Goal: Obtain resource: Download file/media

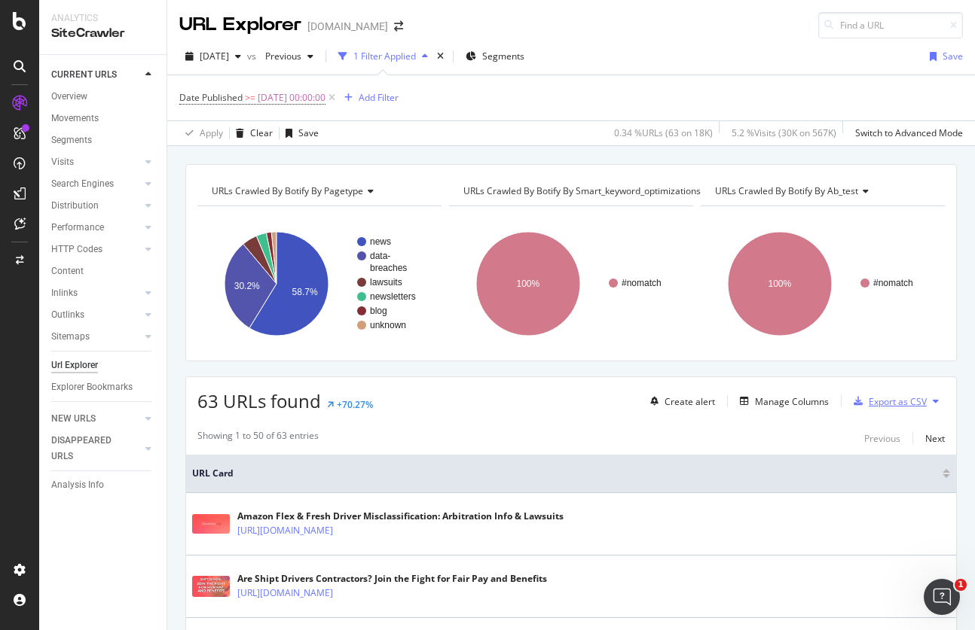
click at [884, 404] on div "Export as CSV" at bounding box center [897, 401] width 58 height 13
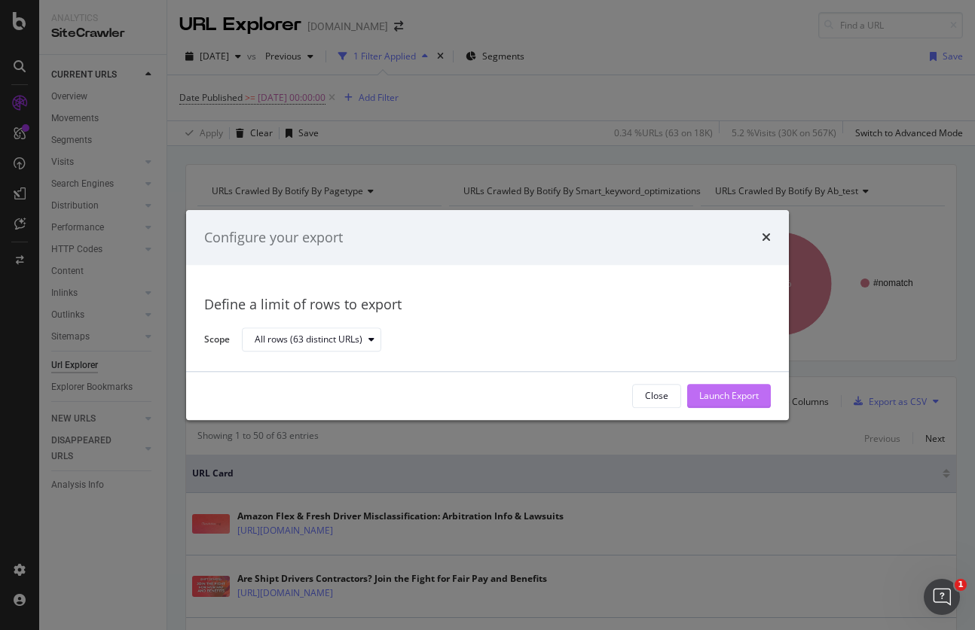
click at [734, 391] on div "Launch Export" at bounding box center [728, 396] width 59 height 13
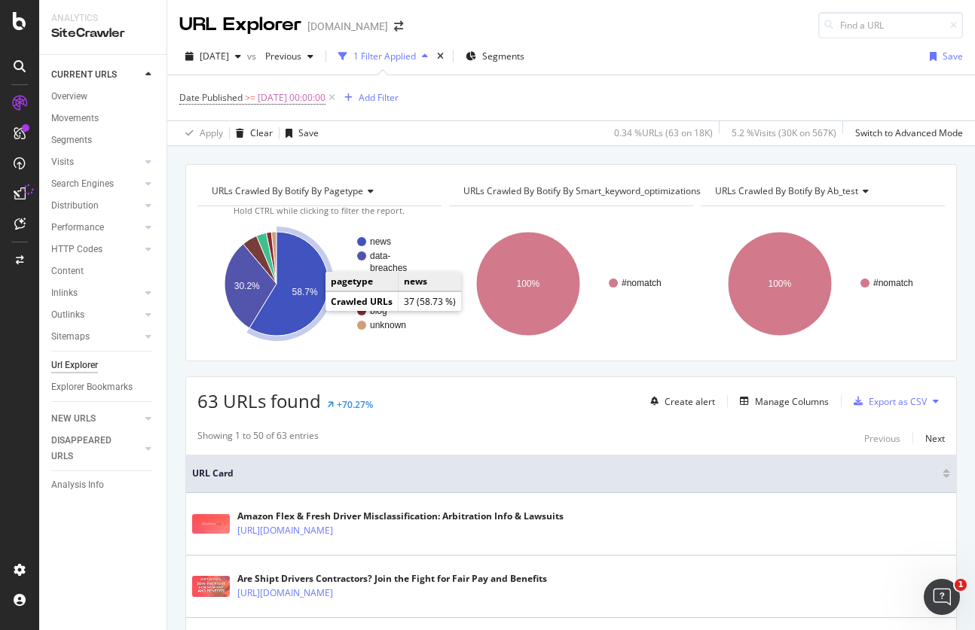
click at [309, 274] on icon "A chart." at bounding box center [288, 284] width 79 height 104
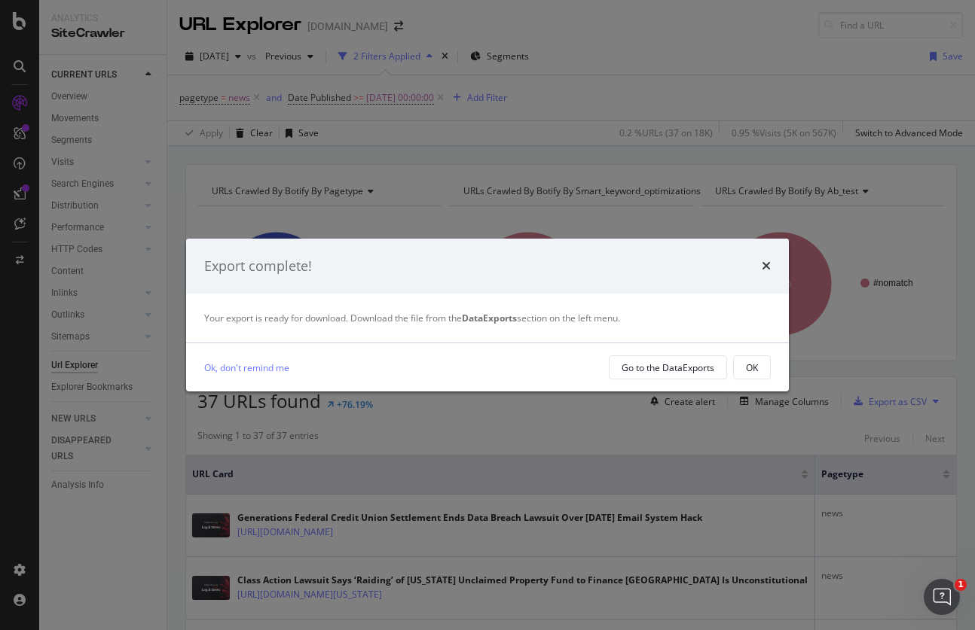
click at [767, 258] on div "times" at bounding box center [765, 267] width 9 height 20
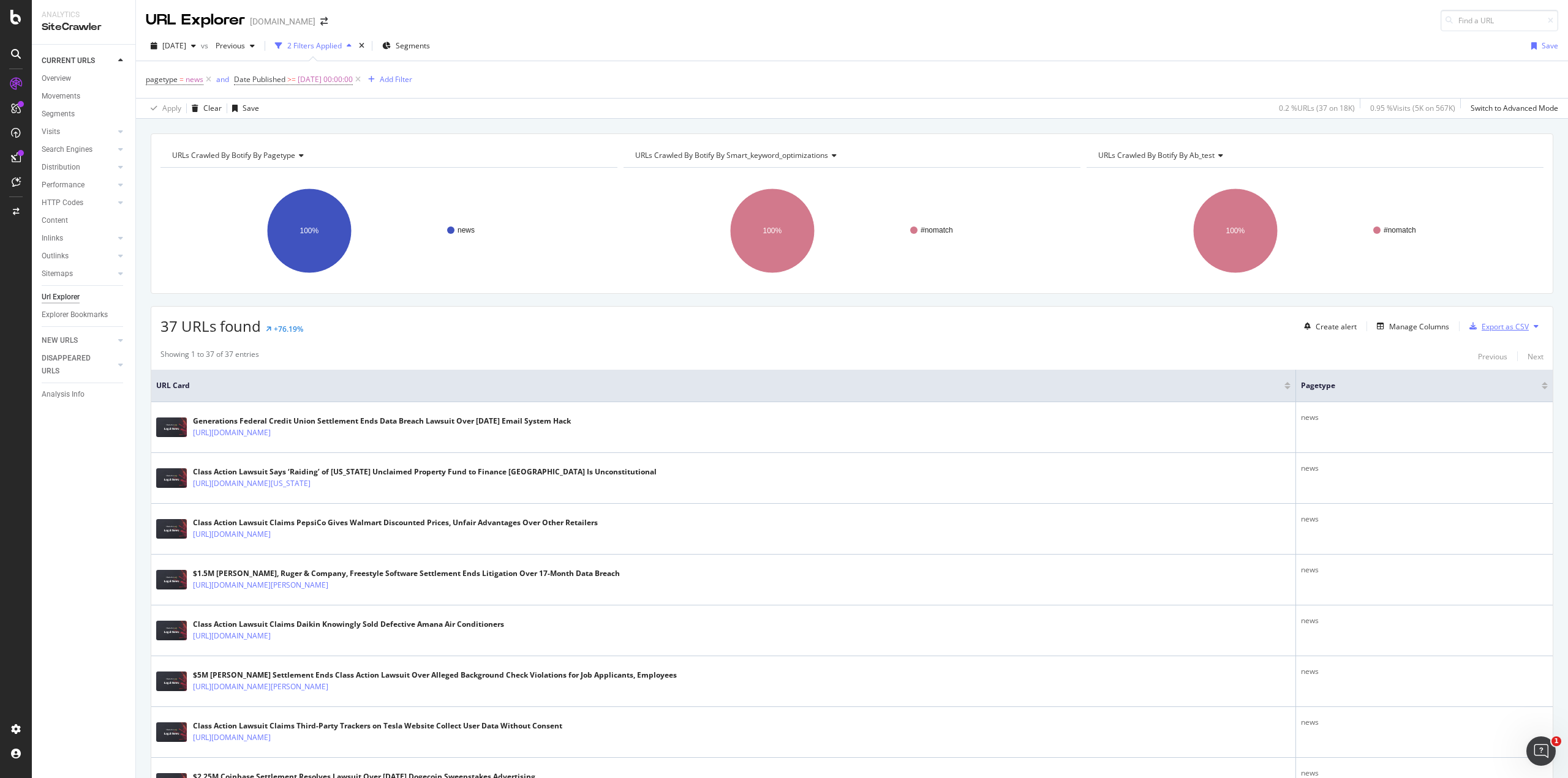
click at [792, 325] on div "Export as CSV" at bounding box center [1505, 326] width 47 height 11
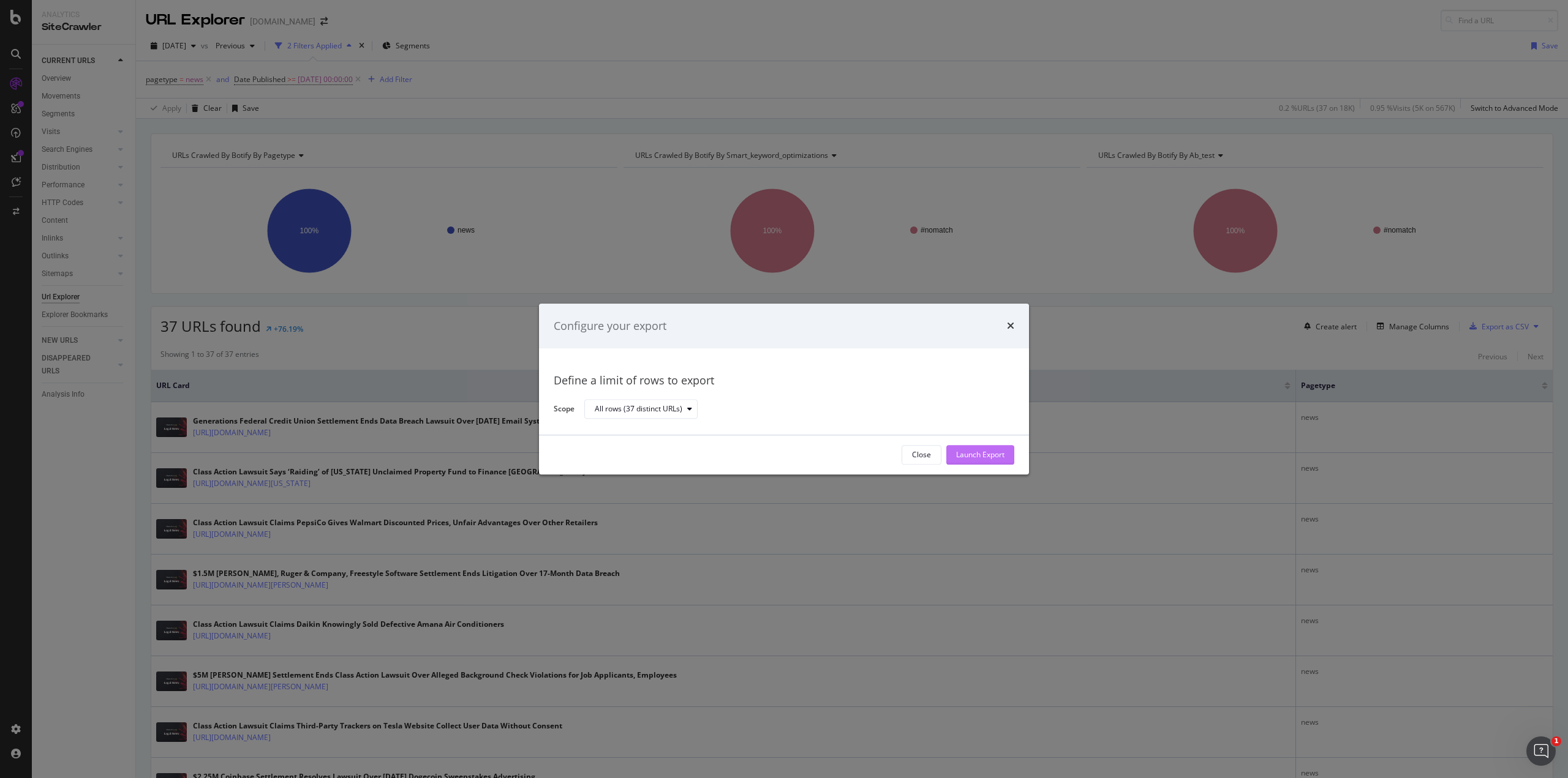
click at [792, 455] on div "Launch Export" at bounding box center [980, 455] width 48 height 11
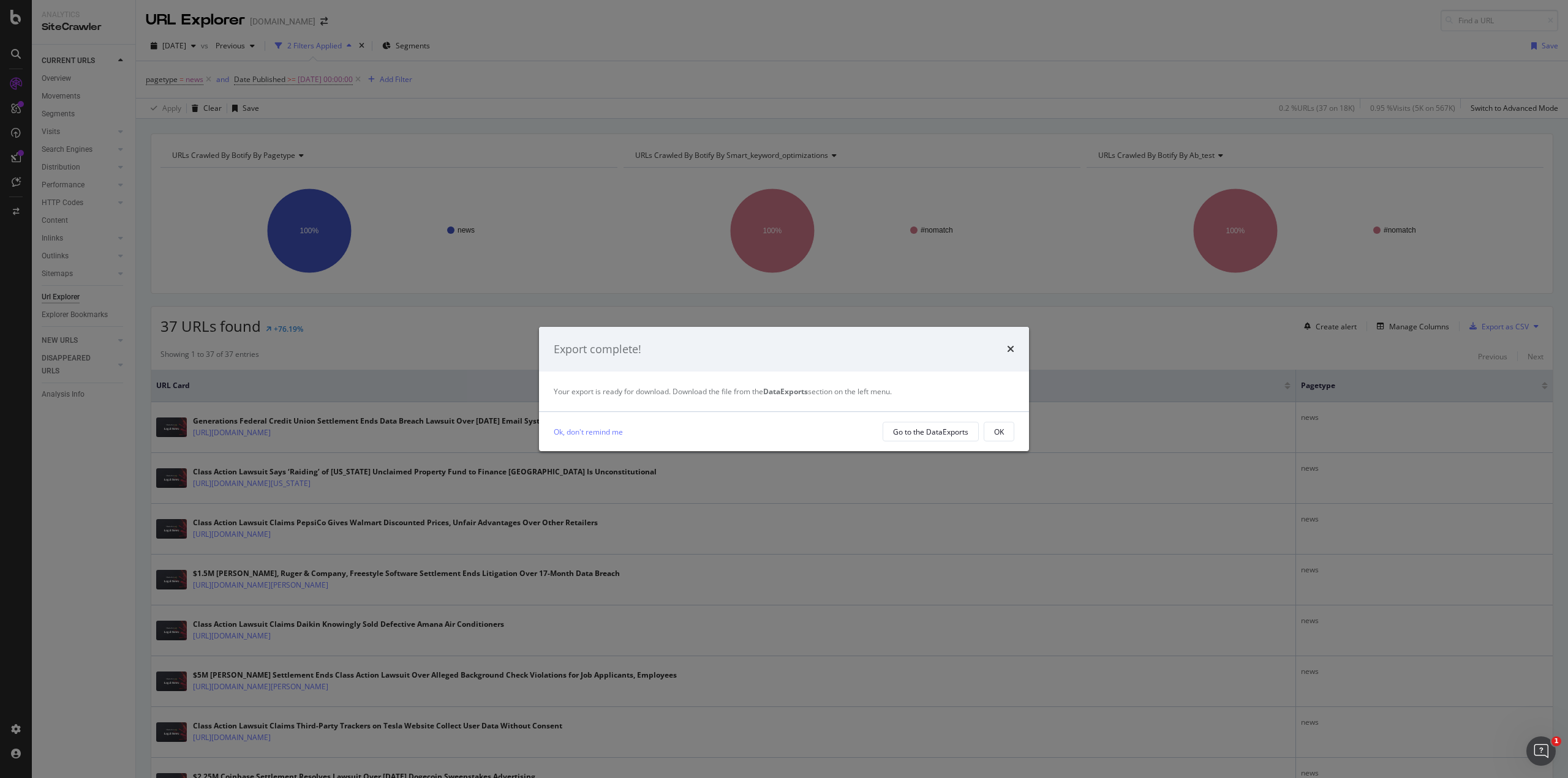
click at [792, 47] on div "Export complete! Your export is ready for download. Download the file from the …" at bounding box center [784, 389] width 1568 height 778
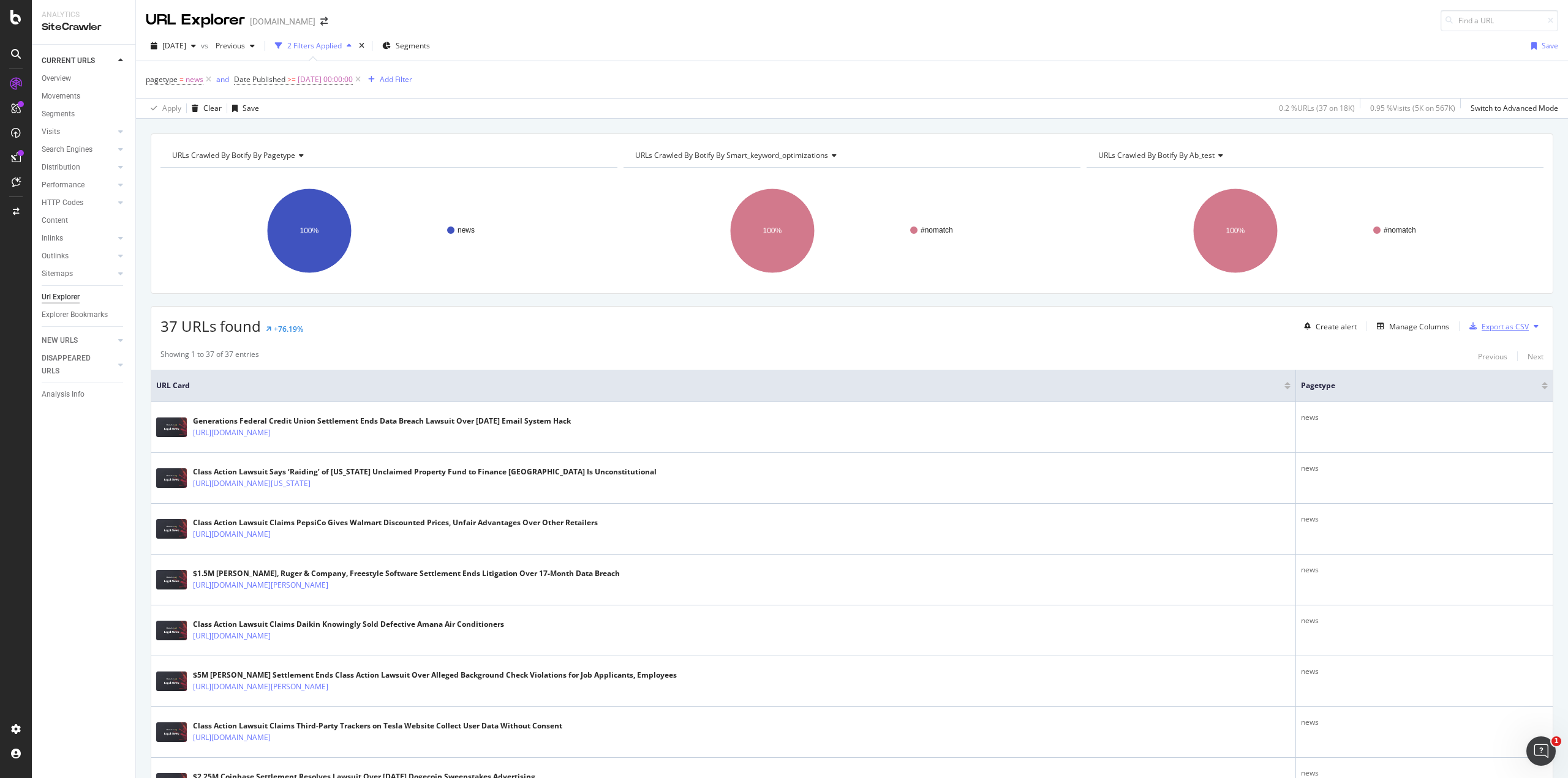
click at [792, 326] on div "Export as CSV" at bounding box center [1505, 326] width 47 height 11
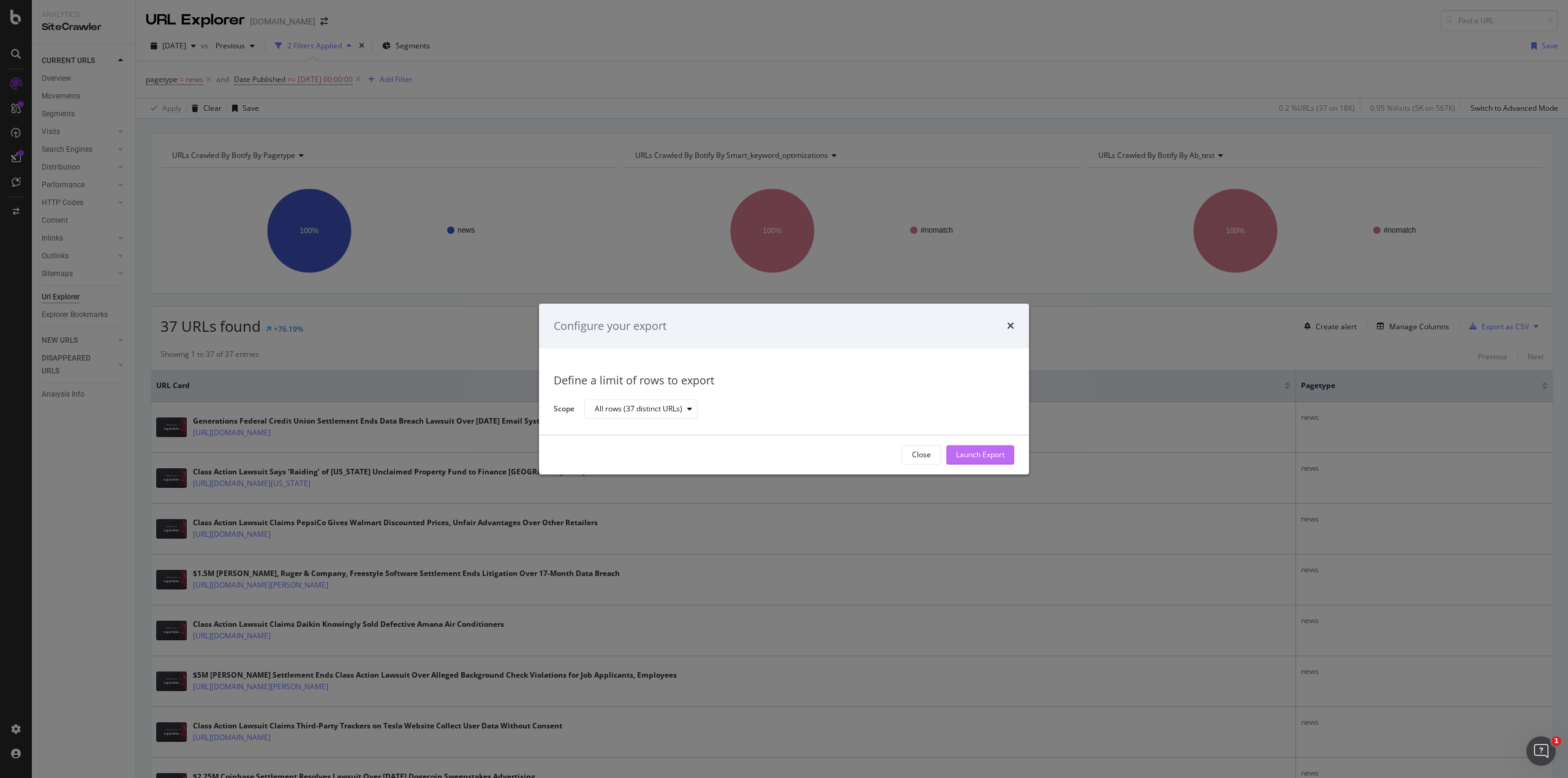
click at [792, 450] on div "Launch Export" at bounding box center [980, 455] width 48 height 11
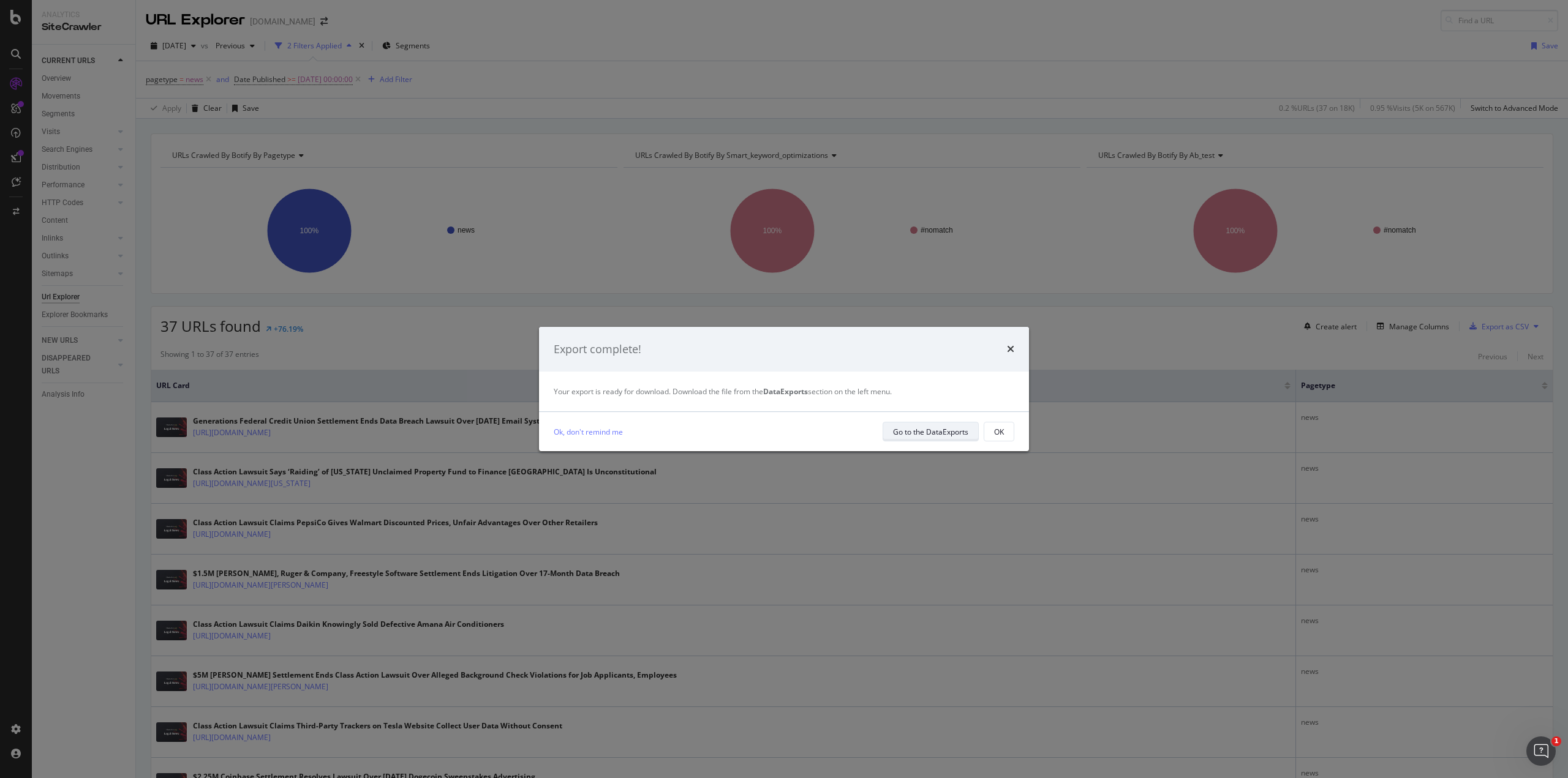
click at [792, 435] on div "Go to the DataExports" at bounding box center [930, 432] width 76 height 11
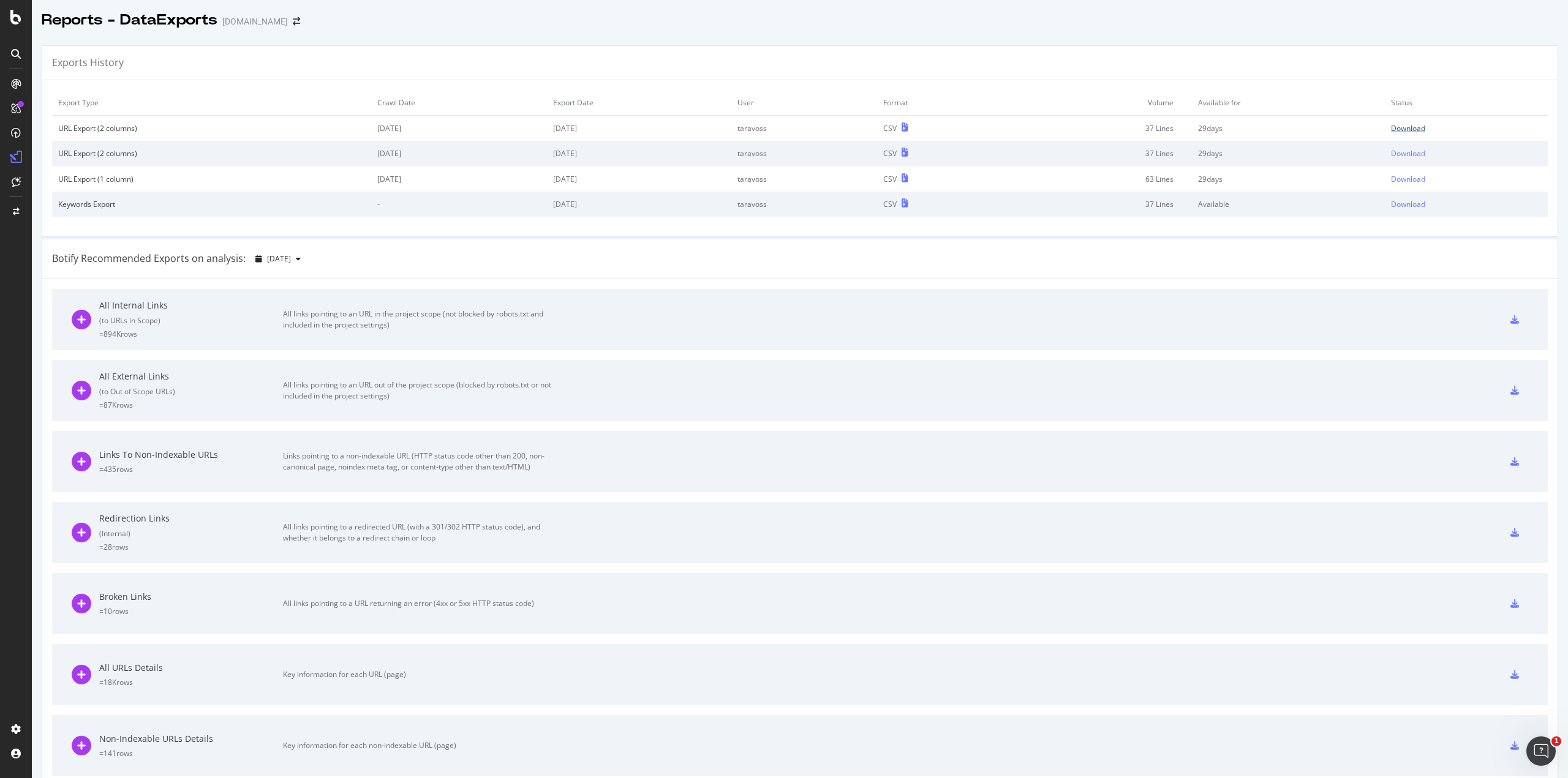
click at [792, 124] on div "Download" at bounding box center [1408, 128] width 34 height 11
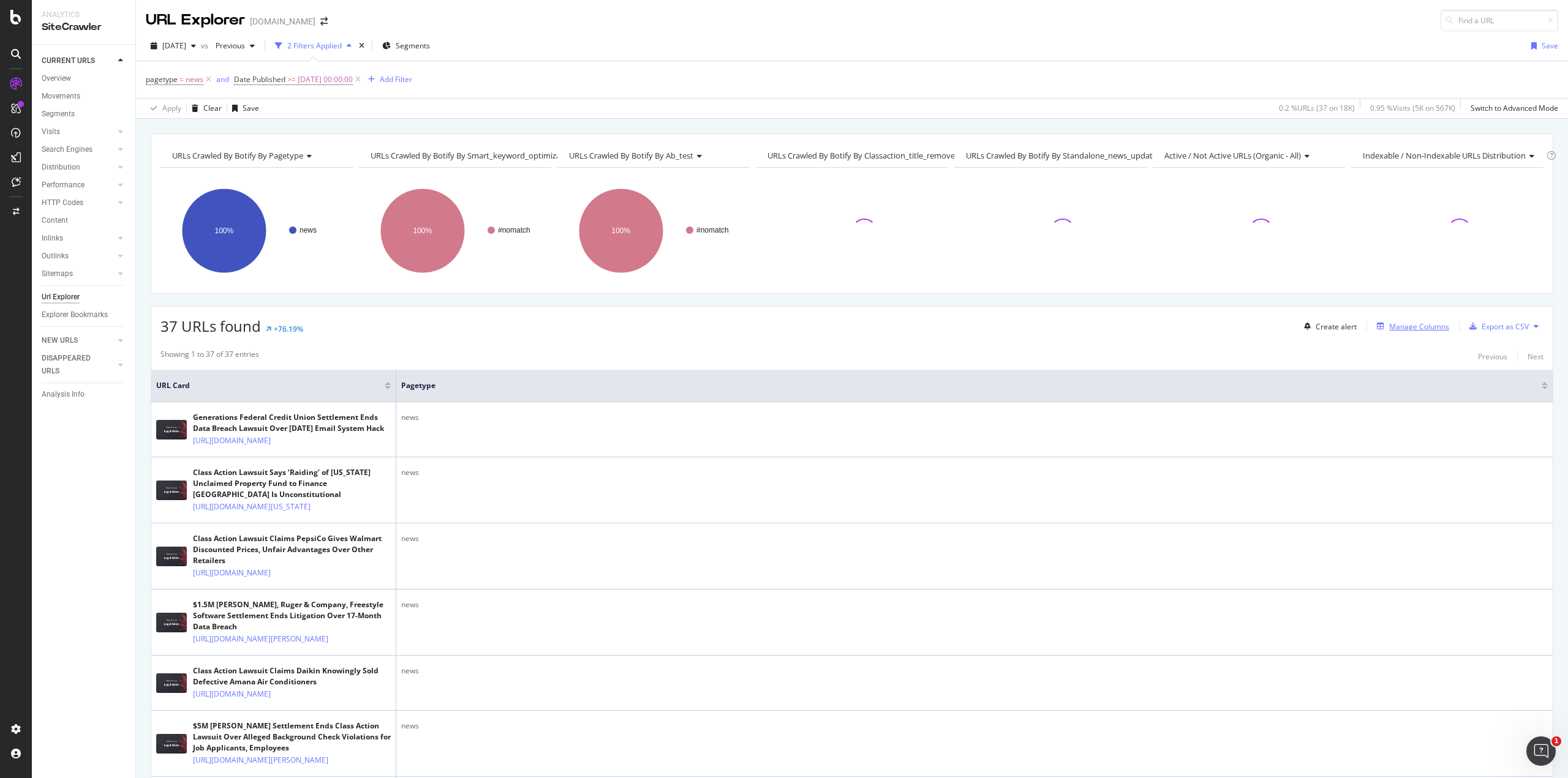
click at [792, 326] on div "Manage Columns" at bounding box center [1419, 326] width 60 height 11
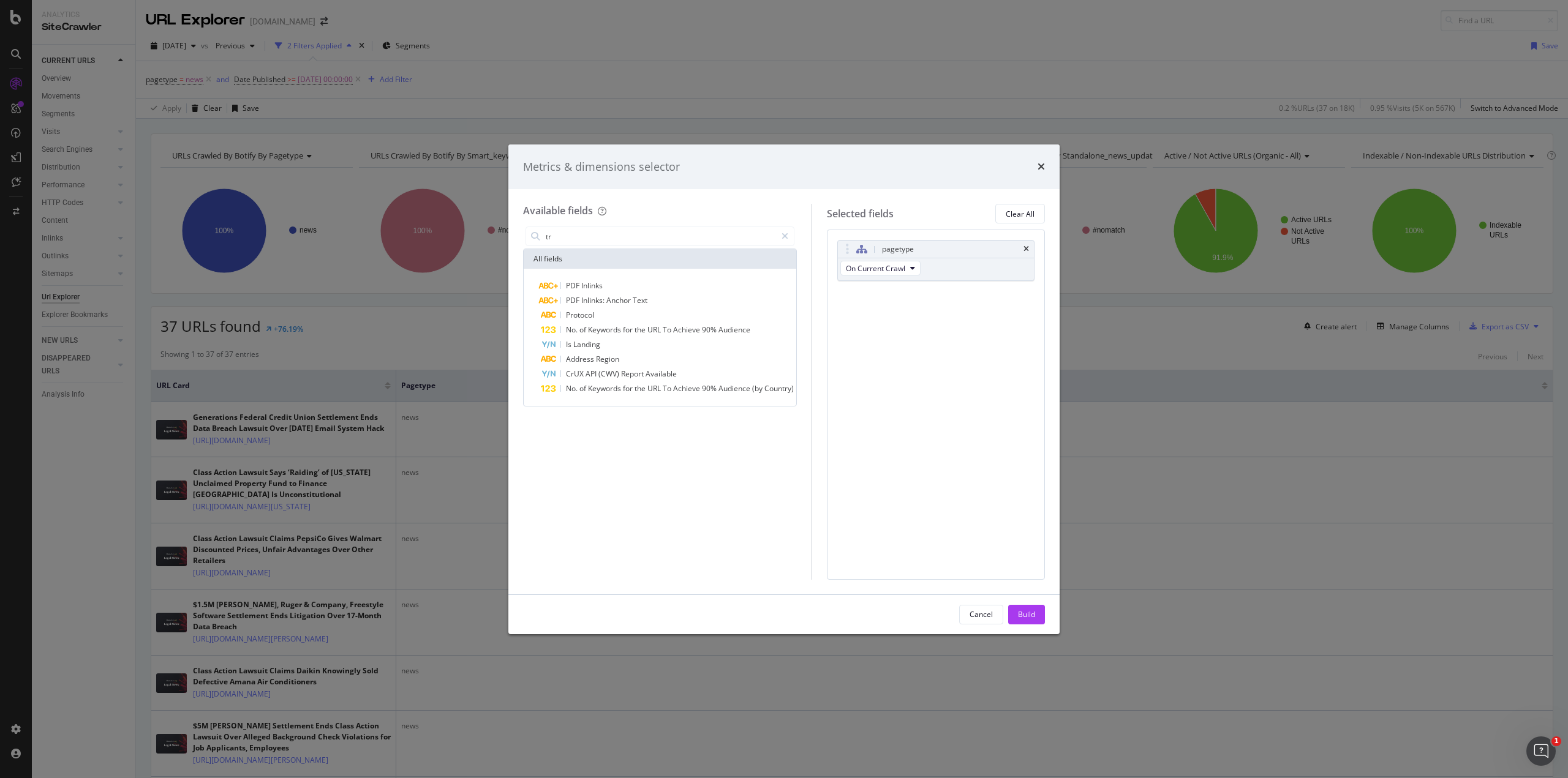
type input "t"
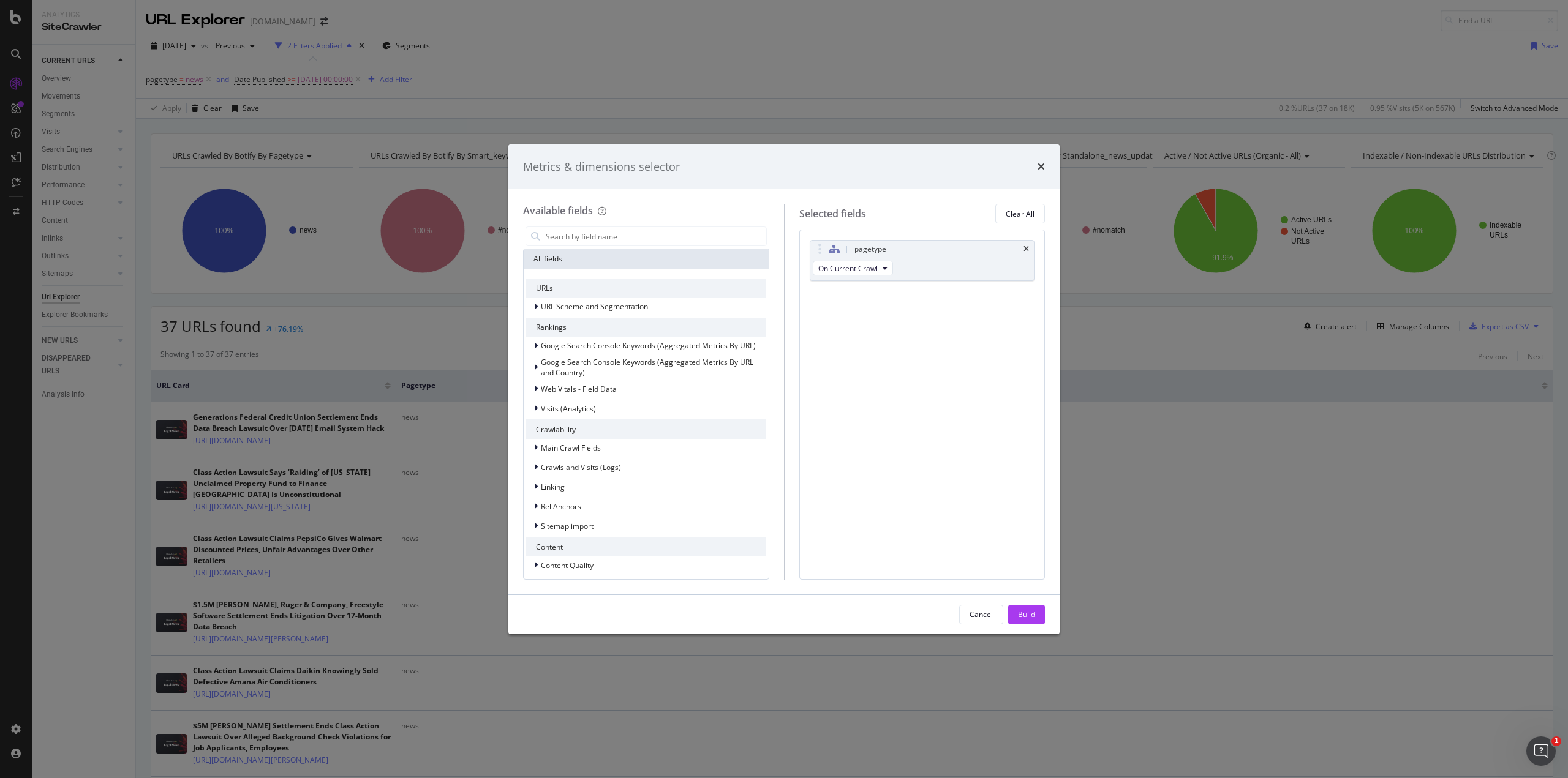
click at [545, 259] on div "All fields" at bounding box center [646, 259] width 245 height 20
click at [617, 467] on span "Crawls and Visits (Logs)" at bounding box center [581, 467] width 81 height 11
click at [597, 502] on div "Visits (Logs)" at bounding box center [646, 503] width 240 height 17
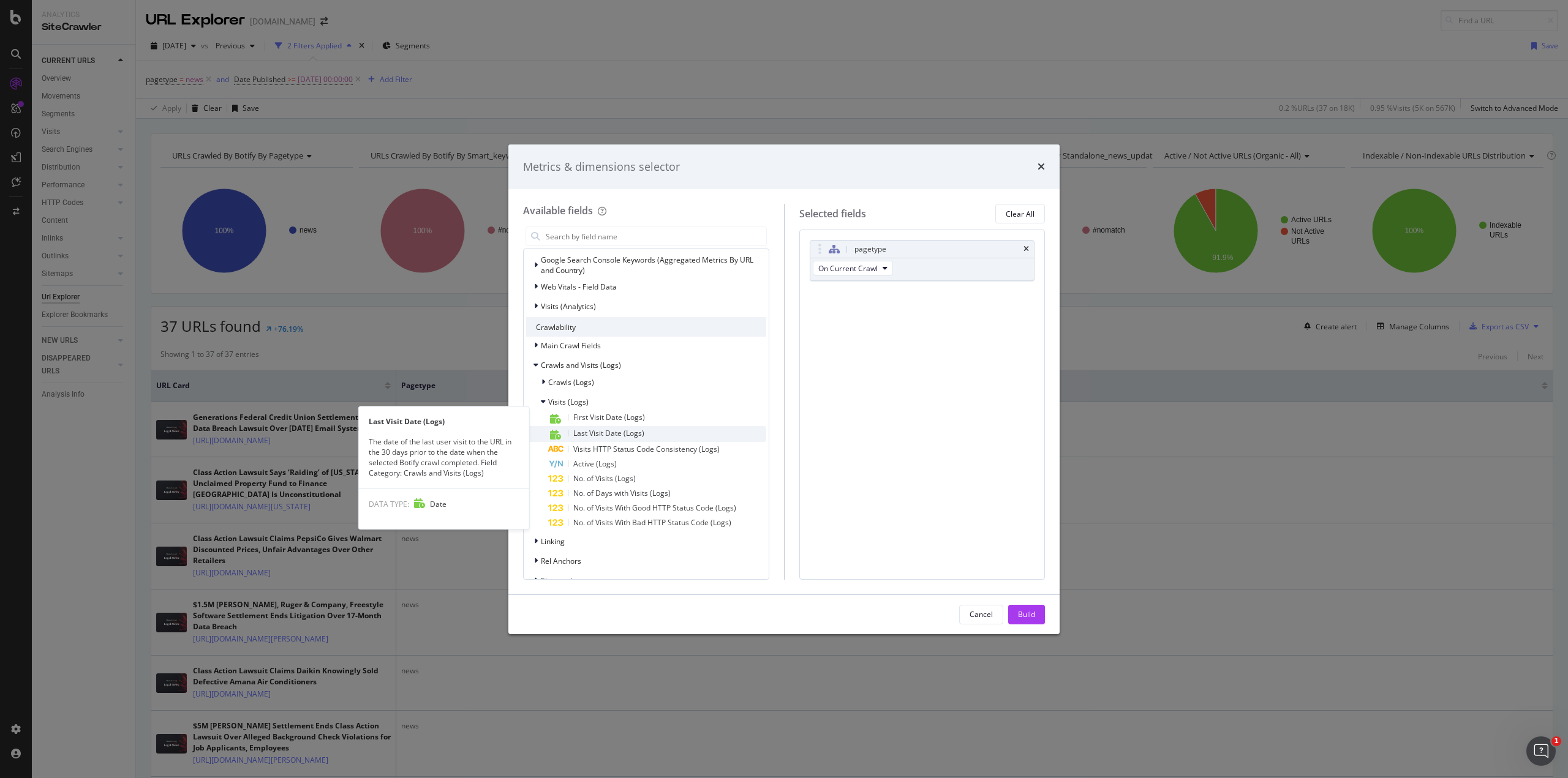
scroll to position [123, 0]
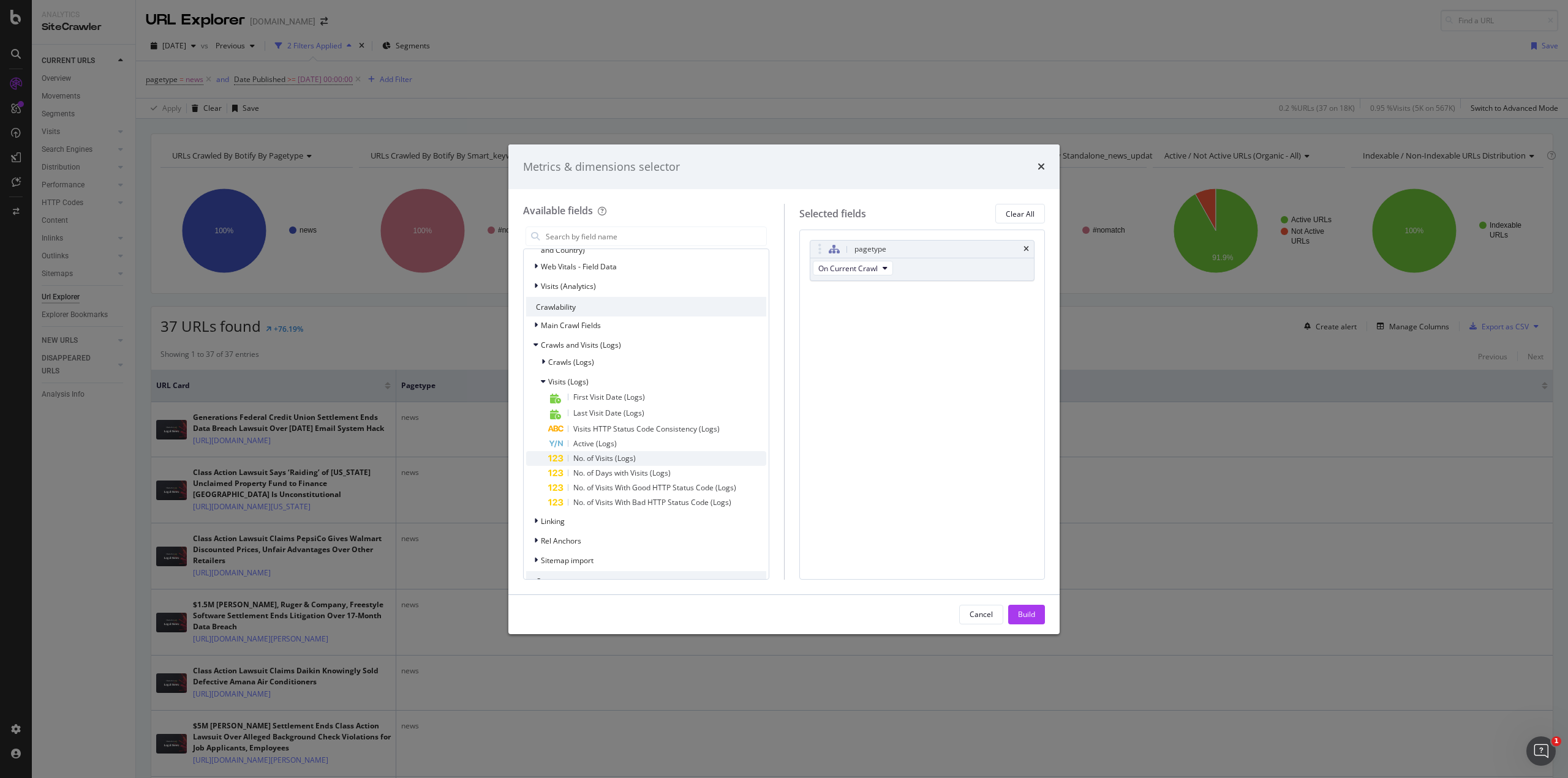
click at [631, 456] on span "No. of Visits (Logs)" at bounding box center [604, 458] width 63 height 11
click at [792, 512] on button "Build" at bounding box center [1026, 615] width 37 height 20
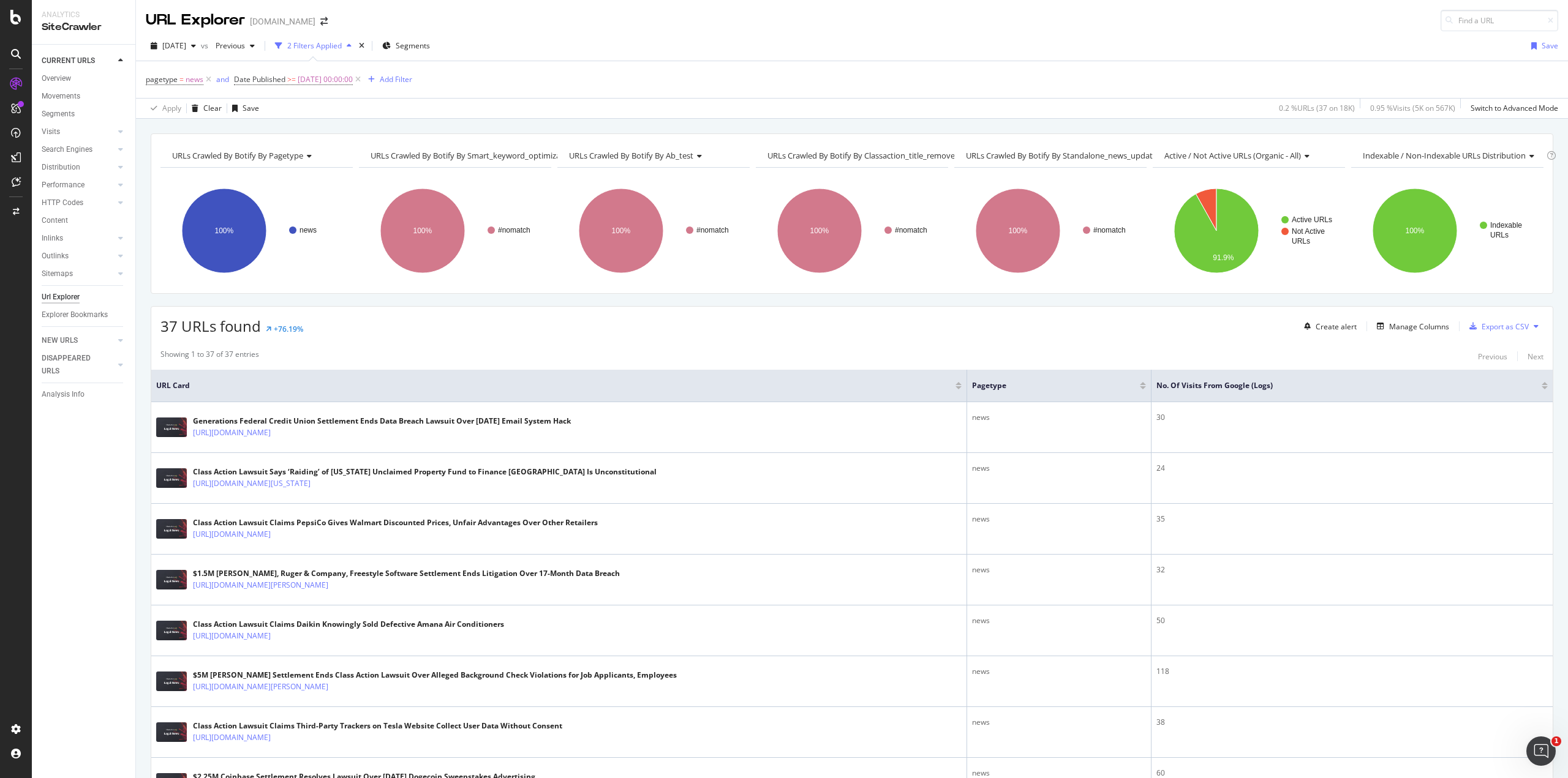
click at [792, 386] on div at bounding box center [1545, 388] width 7 height 3
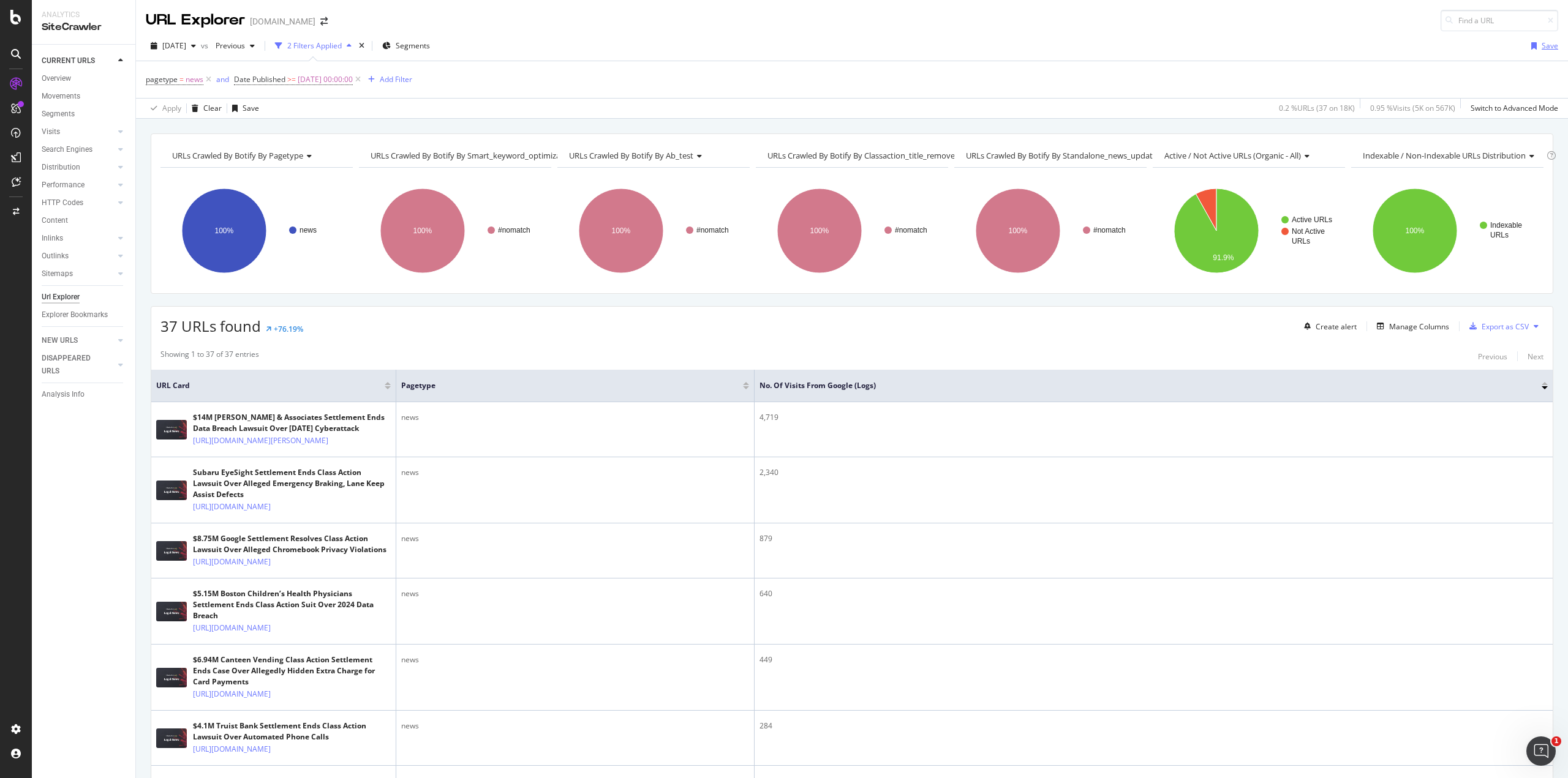
click at [792, 50] on div "Save" at bounding box center [1550, 46] width 16 height 11
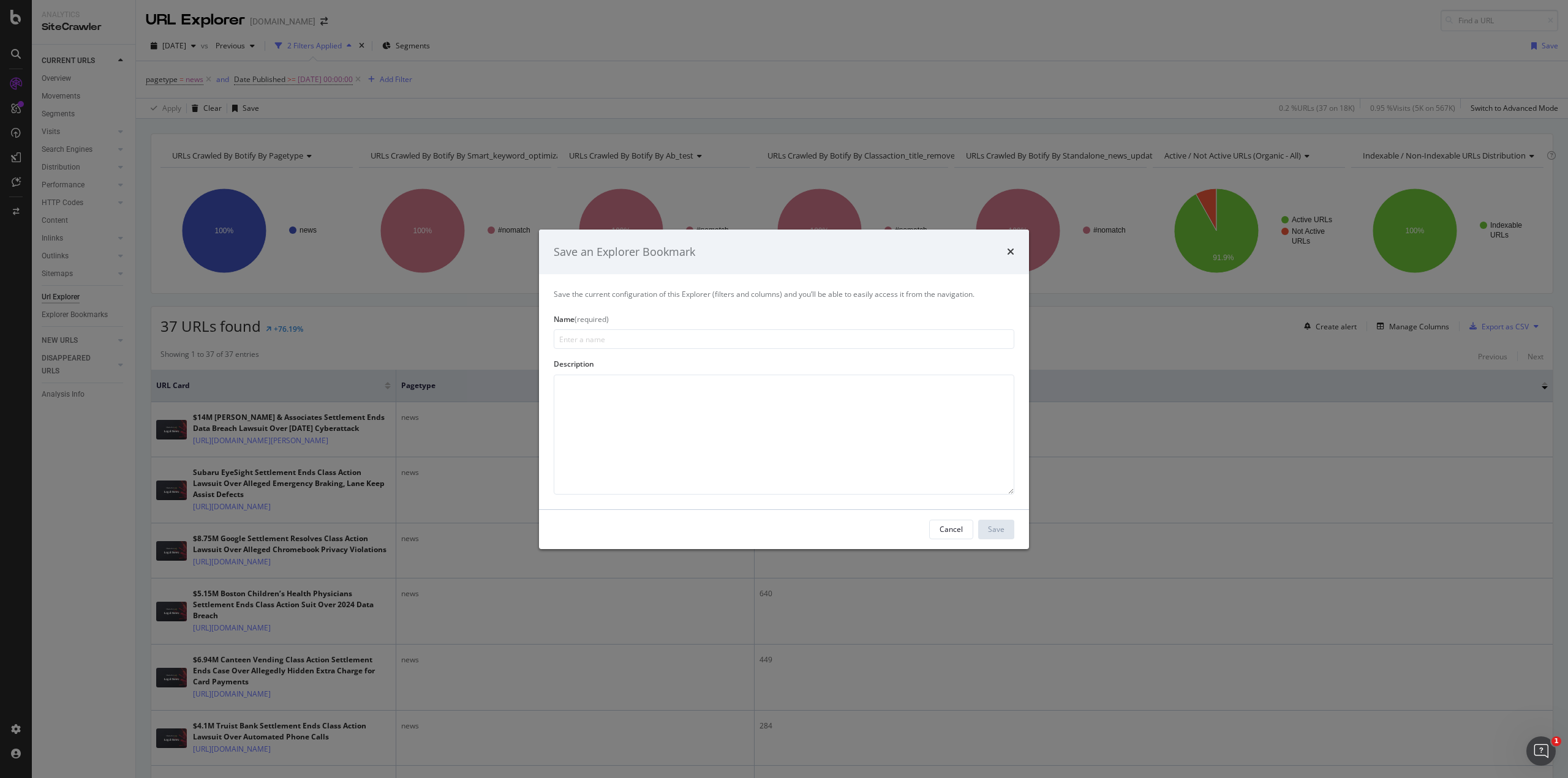
click at [743, 341] on input "modal" at bounding box center [784, 339] width 460 height 20
type input "Aug Newswires with traffic"
click at [792, 512] on div "Save" at bounding box center [996, 529] width 16 height 11
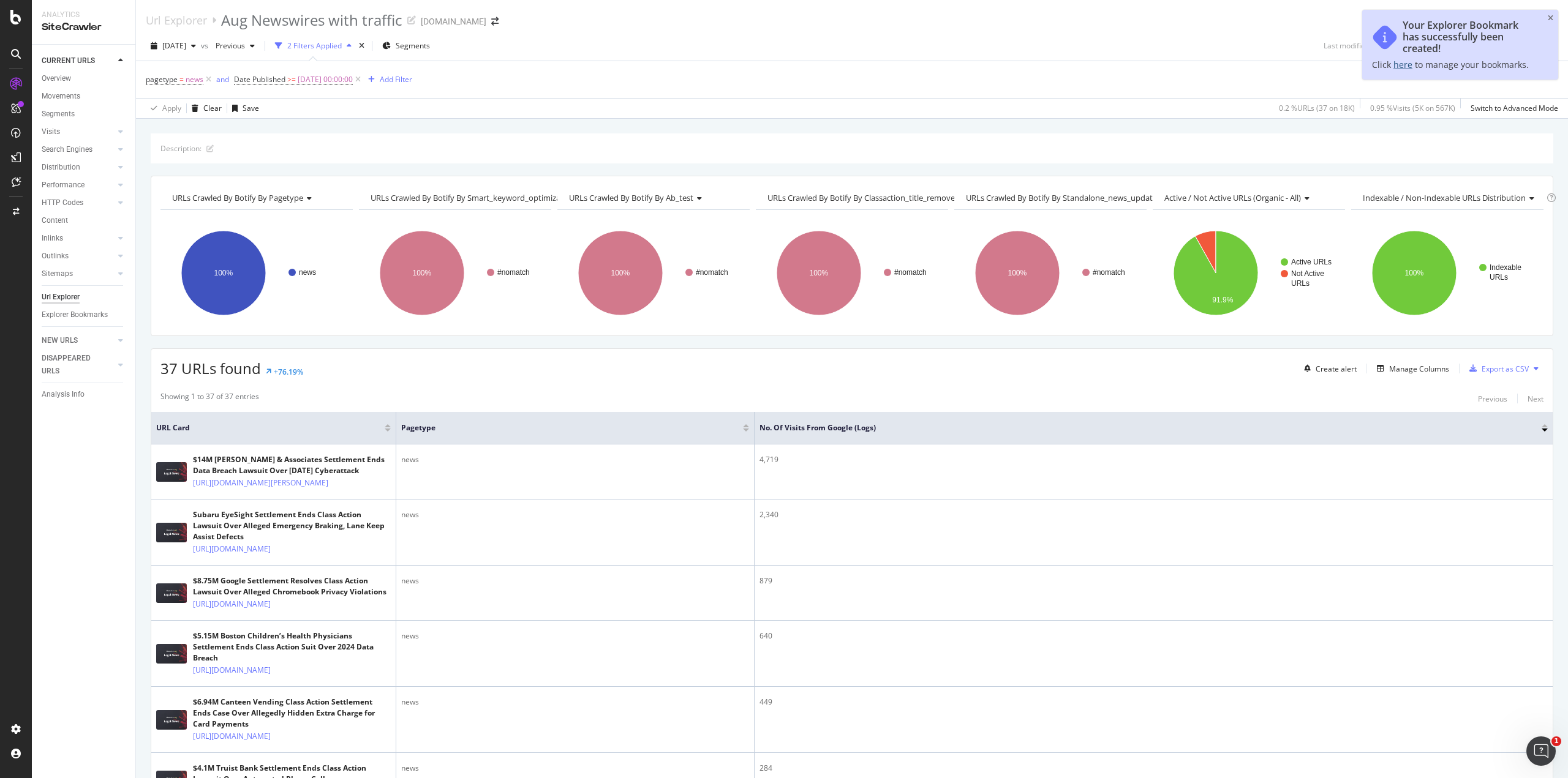
click at [792, 66] on link "here" at bounding box center [1402, 64] width 19 height 11
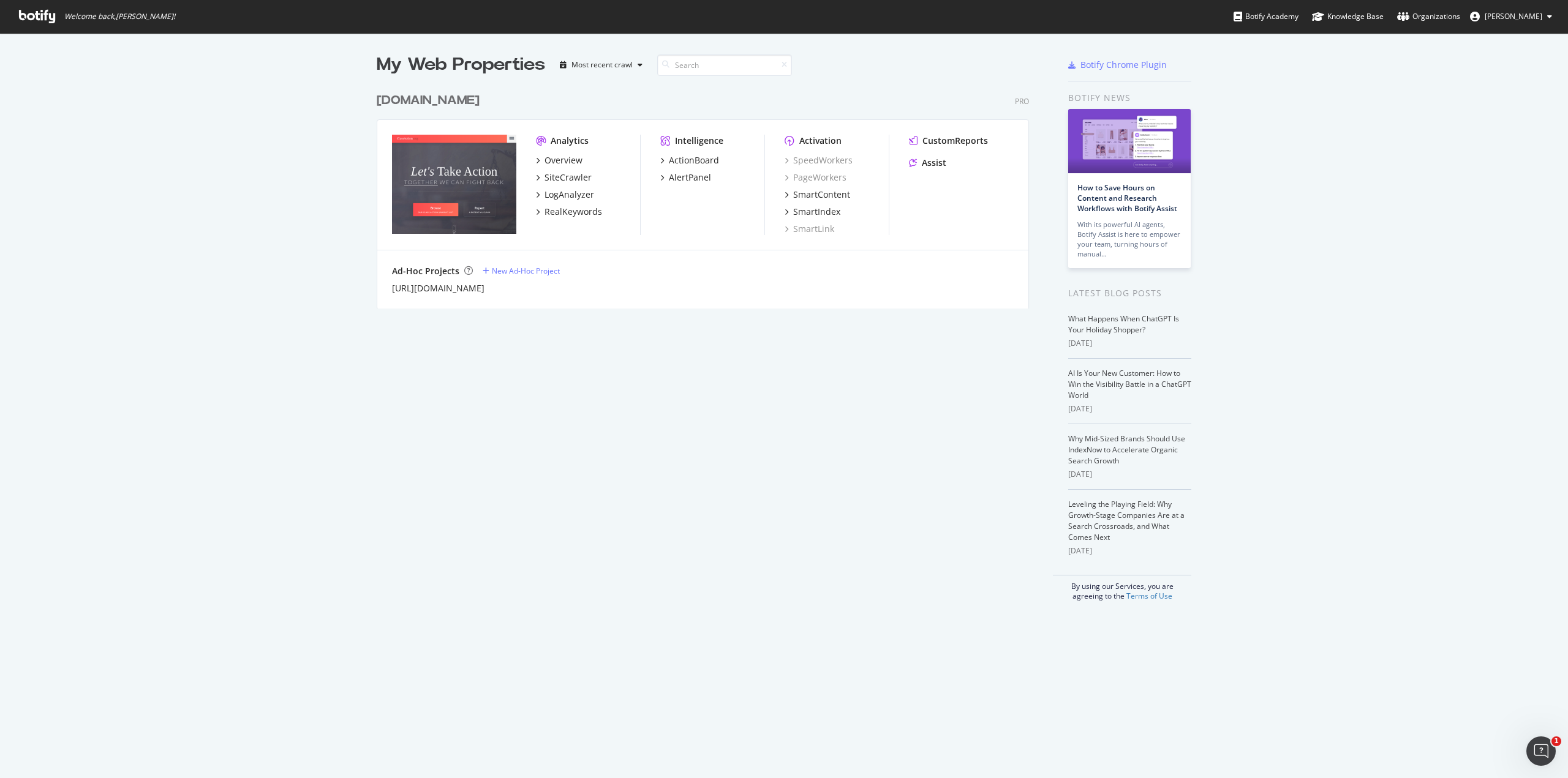
click at [1515, 17] on span "Tara Voss" at bounding box center [1514, 16] width 58 height 11
click at [467, 160] on img "grid" at bounding box center [454, 185] width 124 height 99
click at [565, 163] on div "Overview" at bounding box center [564, 160] width 38 height 12
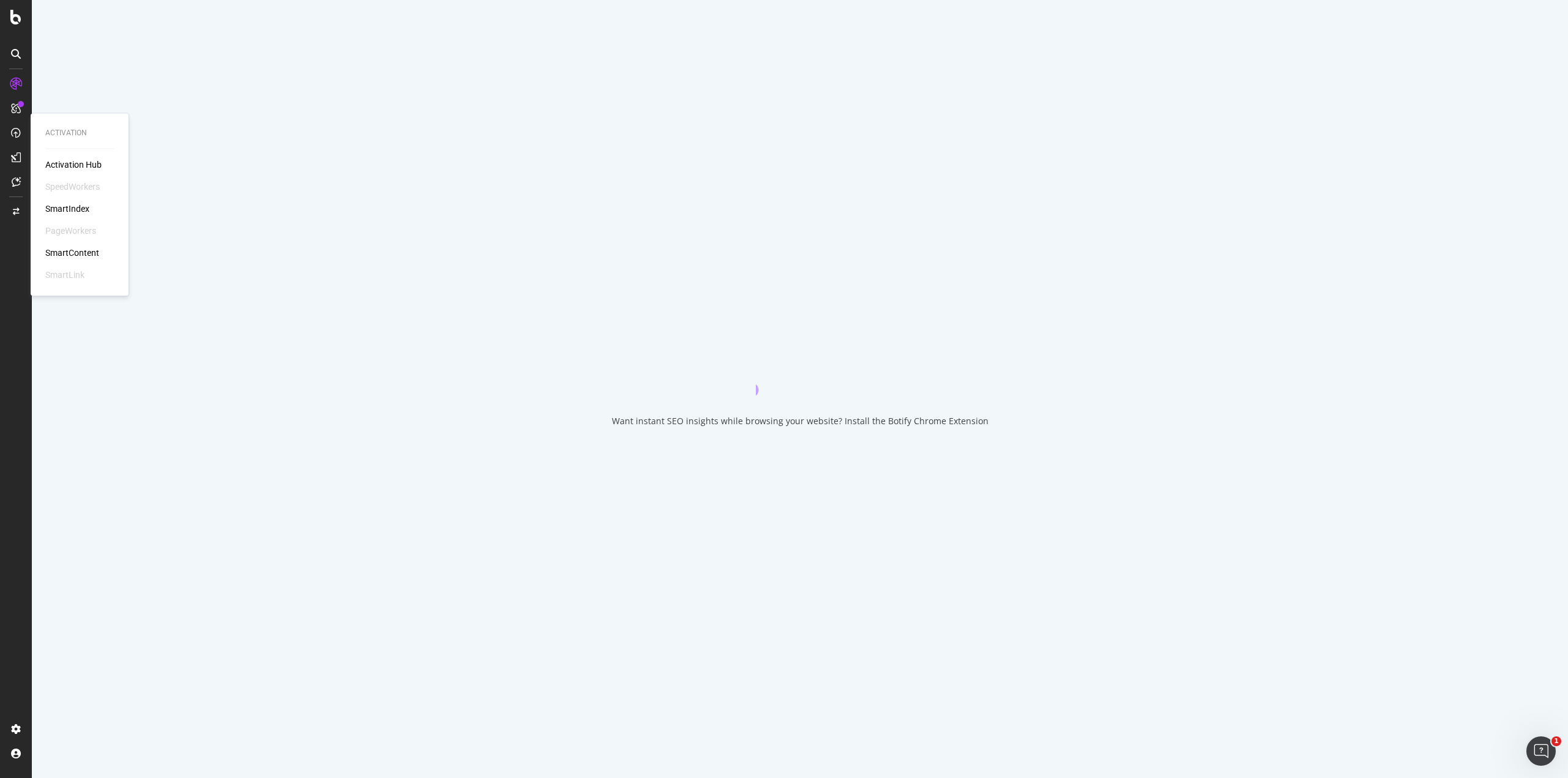
click at [17, 135] on icon at bounding box center [16, 133] width 10 height 10
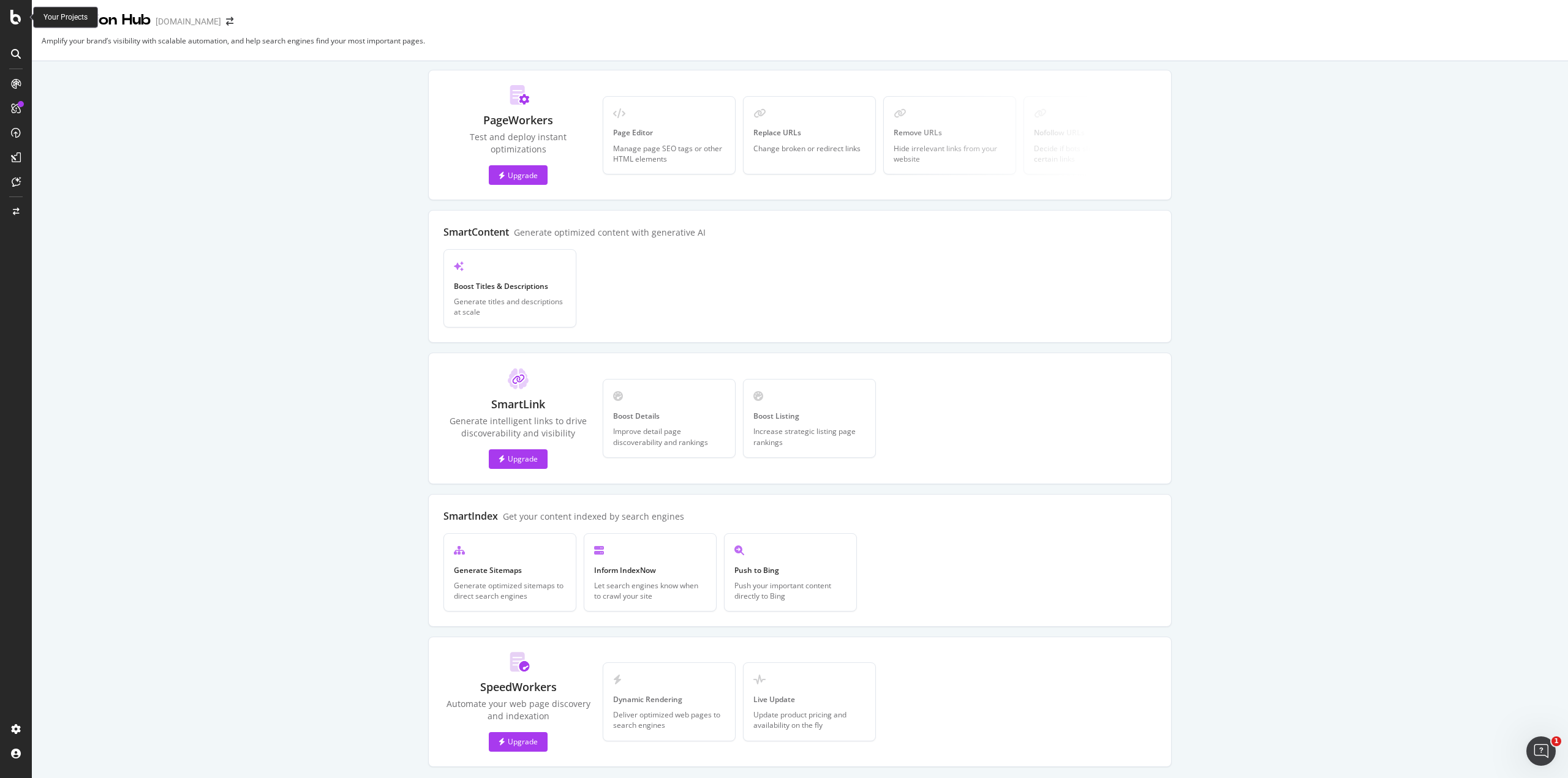
click at [19, 20] on icon at bounding box center [16, 17] width 11 height 15
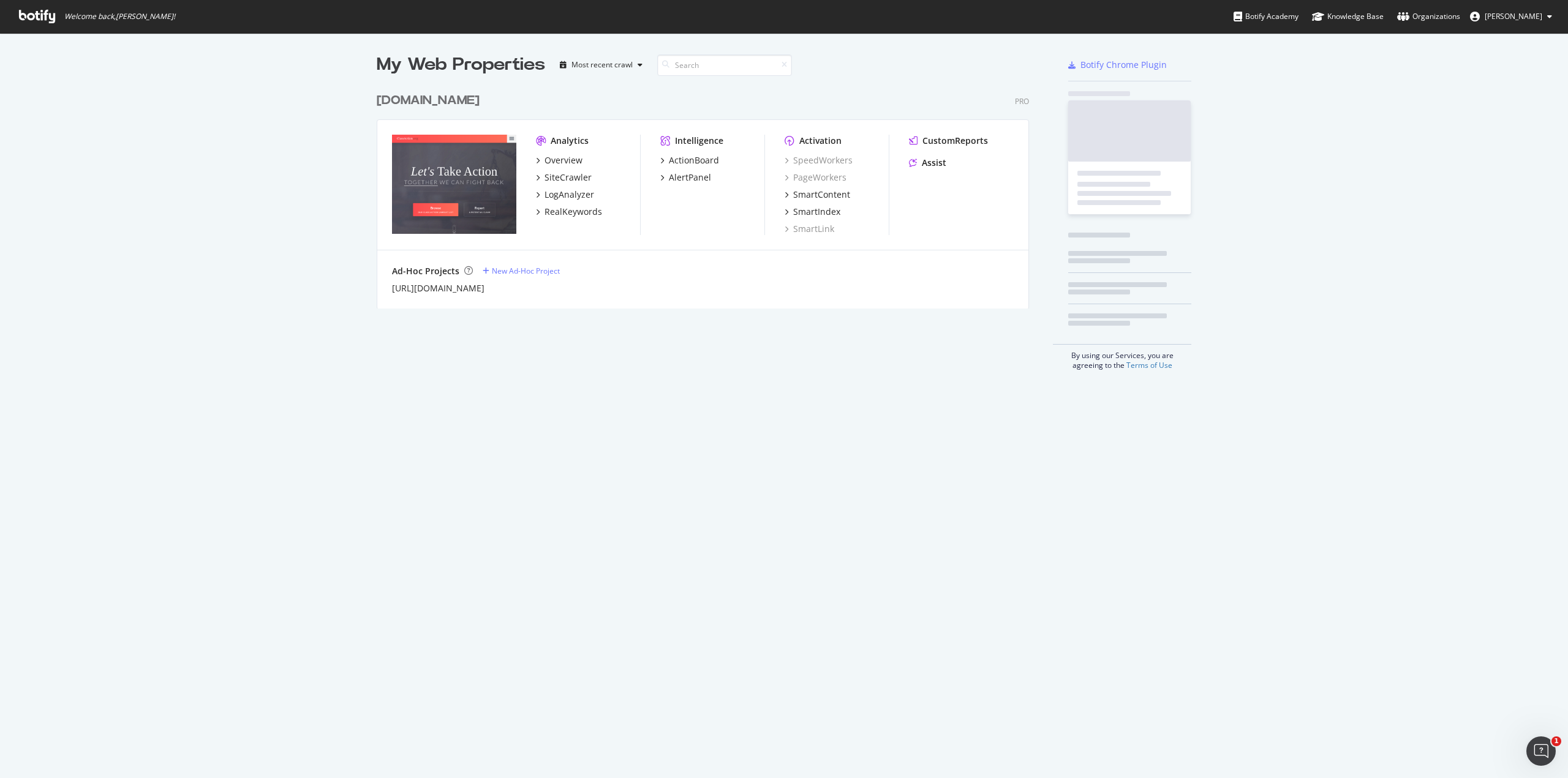
scroll to position [769, 1549]
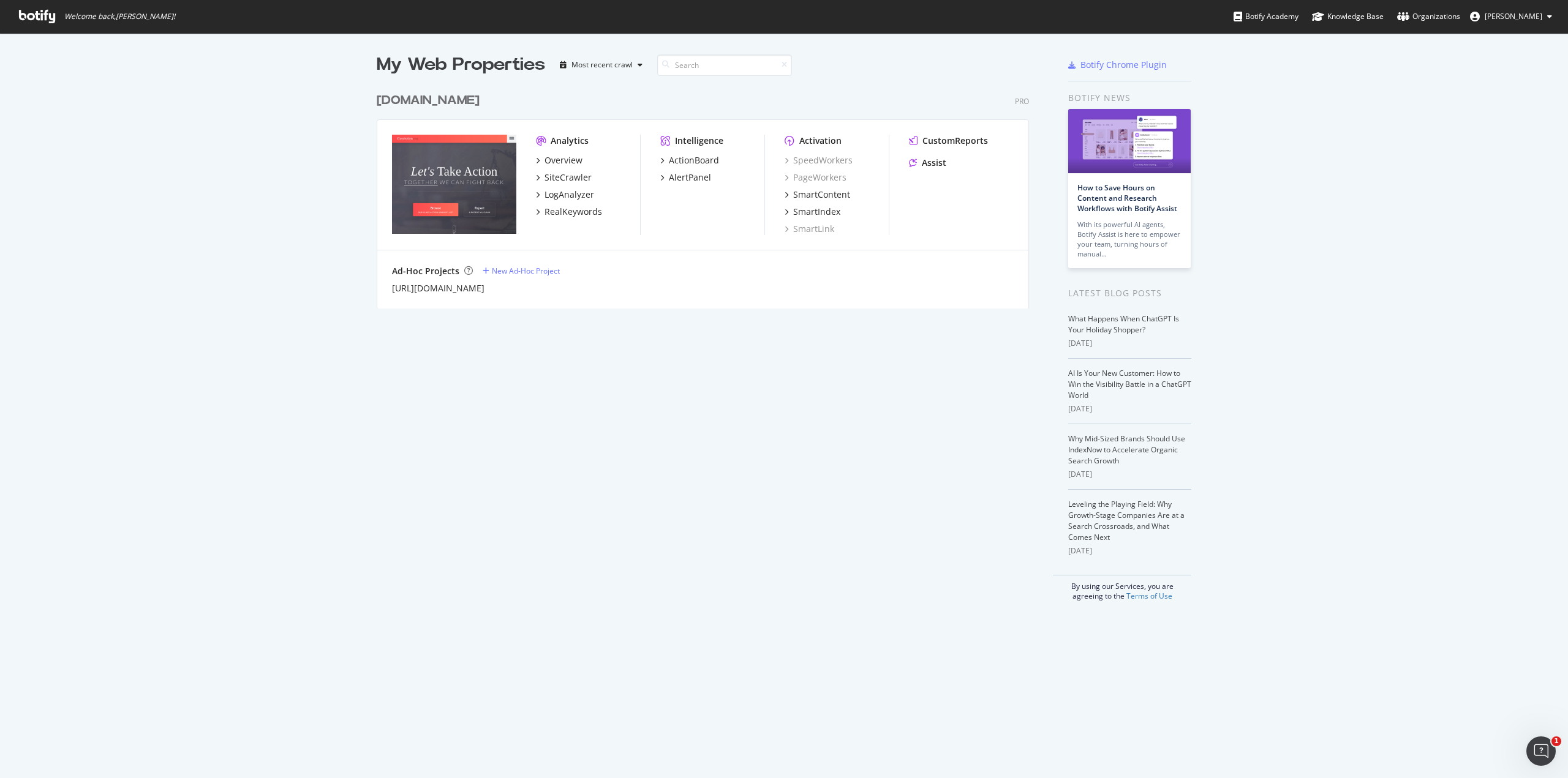
click at [1540, 16] on span "Tara Voss" at bounding box center [1514, 16] width 58 height 11
click at [1368, 310] on div "My Web Properties Most recent crawl classaction.org Pro Analytics Overview Site…" at bounding box center [784, 327] width 1568 height 588
click at [968, 141] on div "CustomReports" at bounding box center [955, 141] width 66 height 12
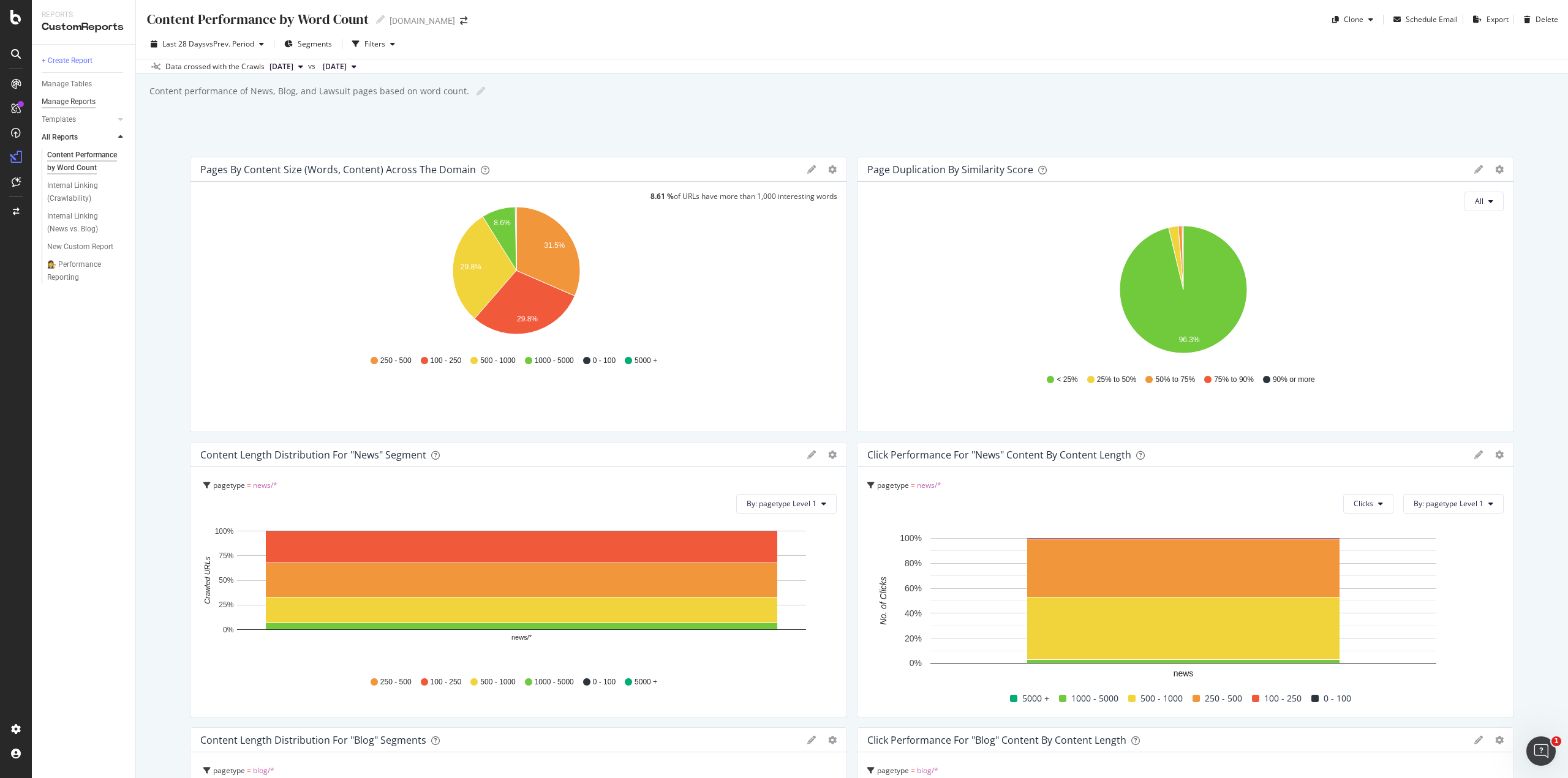
click at [87, 105] on div "Manage Reports" at bounding box center [68, 102] width 54 height 13
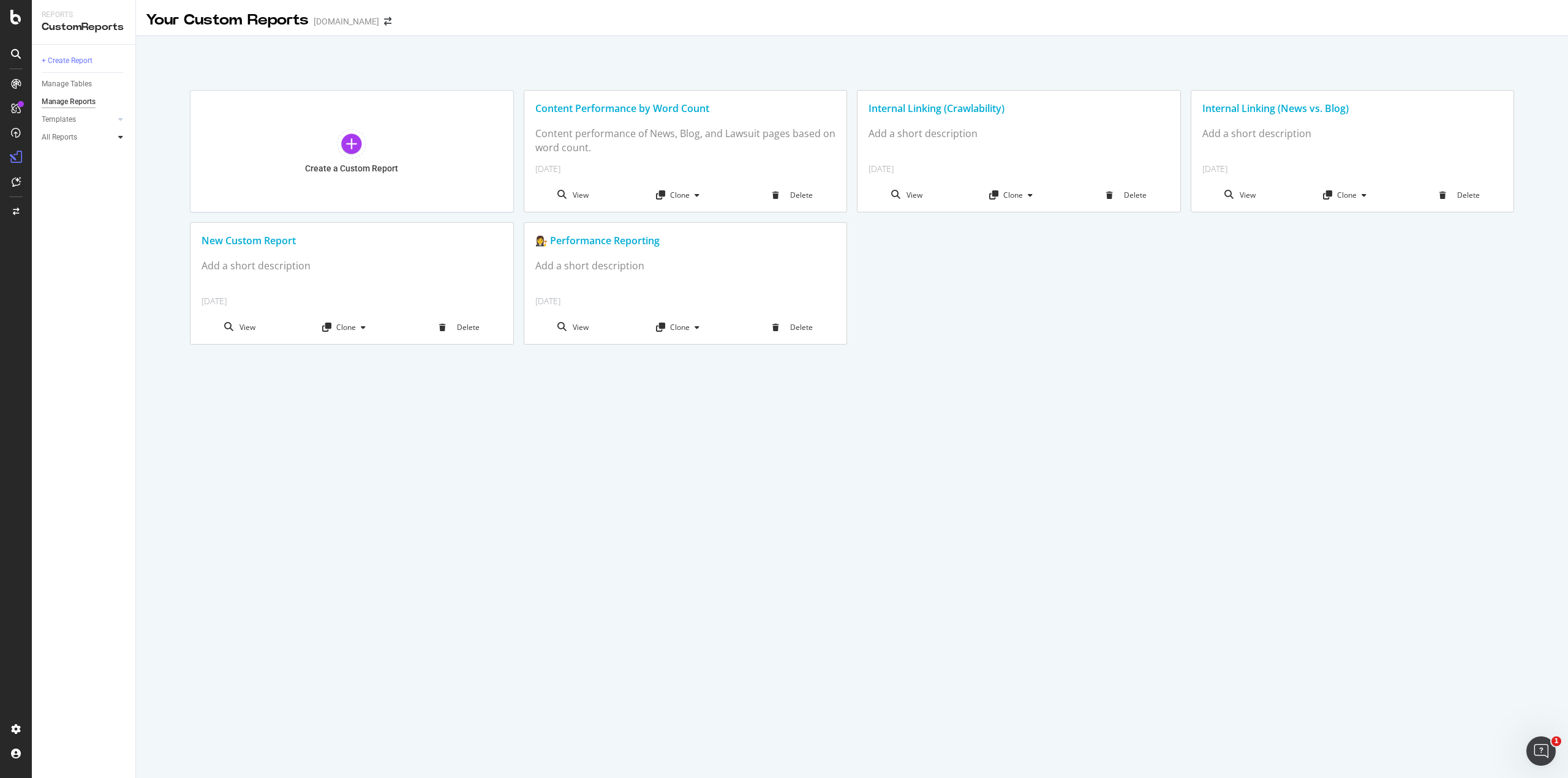
click at [121, 137] on icon at bounding box center [120, 137] width 5 height 7
click at [16, 15] on icon at bounding box center [16, 17] width 11 height 15
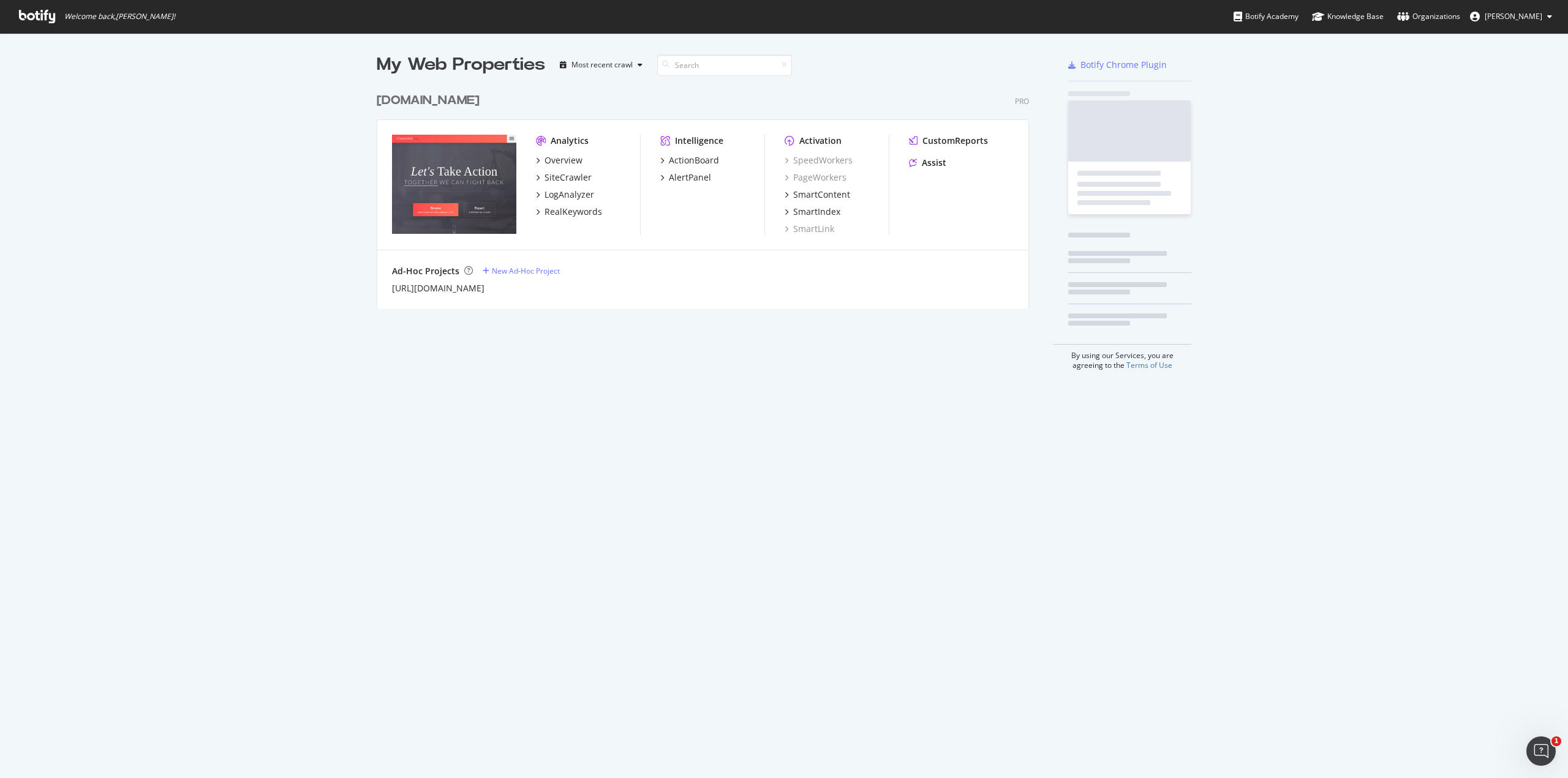
scroll to position [769, 1549]
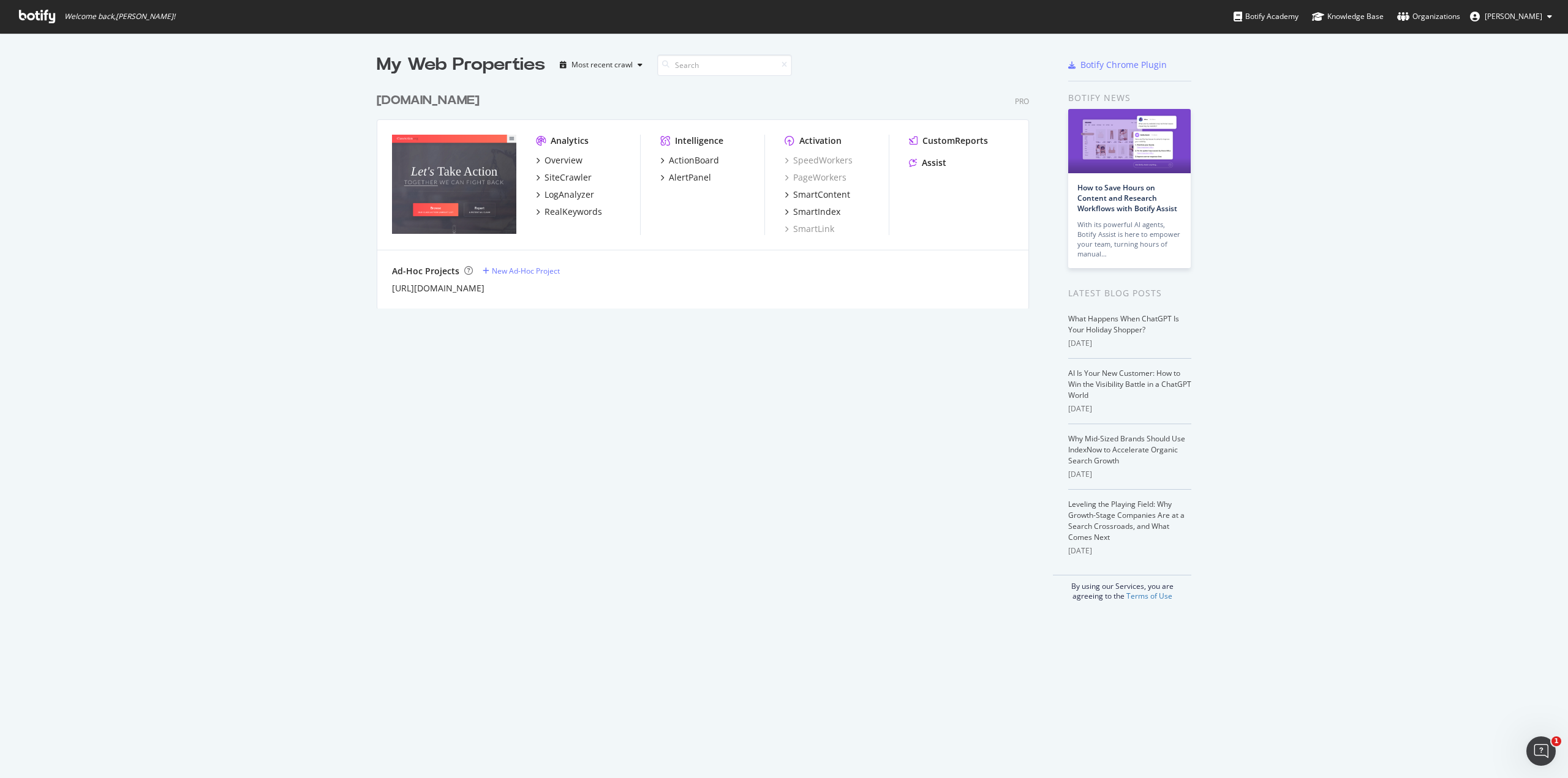
click at [474, 160] on img "grid" at bounding box center [454, 185] width 124 height 99
click at [421, 89] on div "classaction.org Pro Analytics Overview SiteCrawler LogAnalyzer RealKeywords Int…" at bounding box center [708, 193] width 662 height 232
click at [420, 95] on div "[DOMAIN_NAME]" at bounding box center [428, 101] width 103 height 18
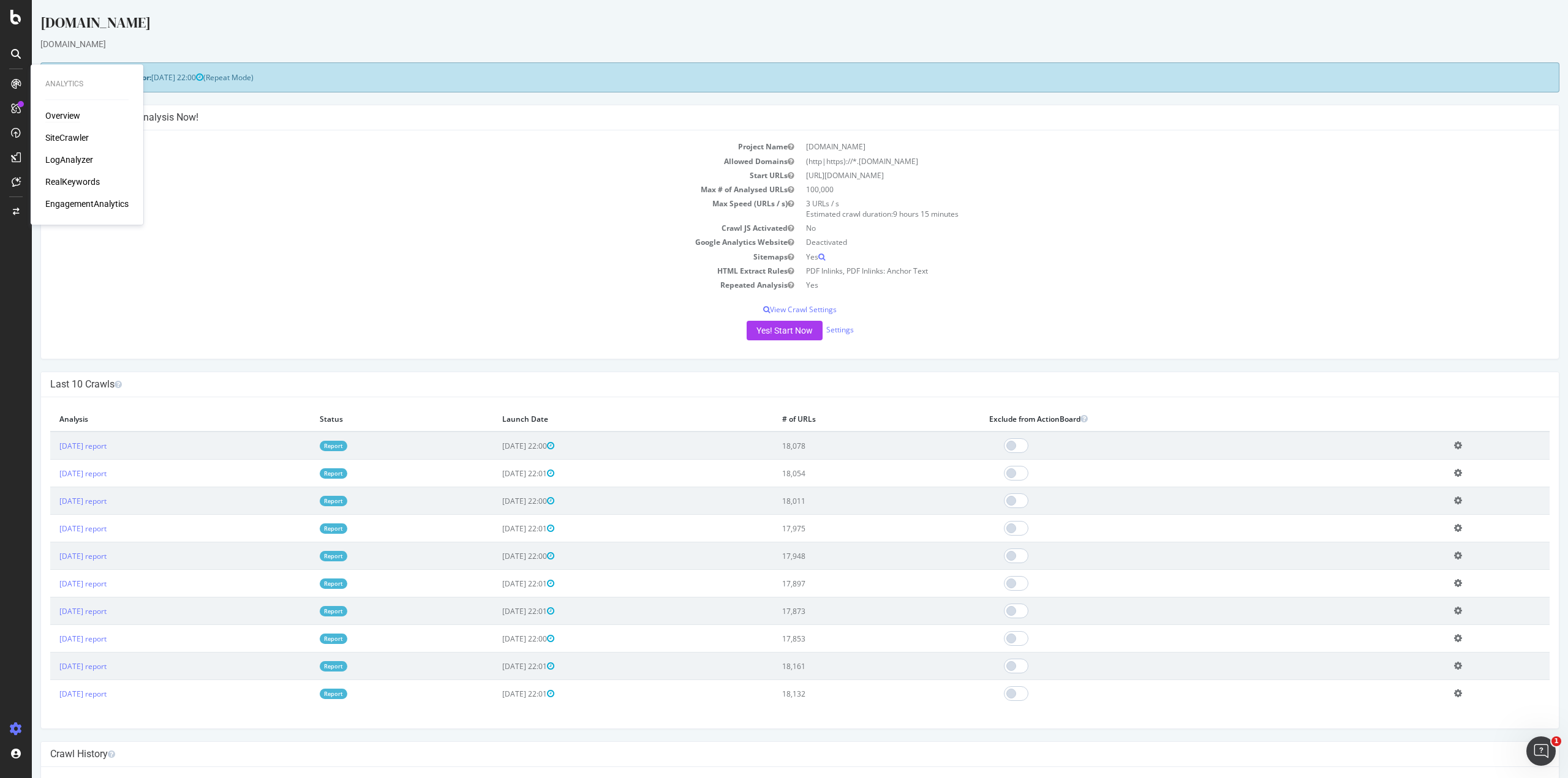
click at [58, 115] on div "Overview" at bounding box center [63, 115] width 35 height 12
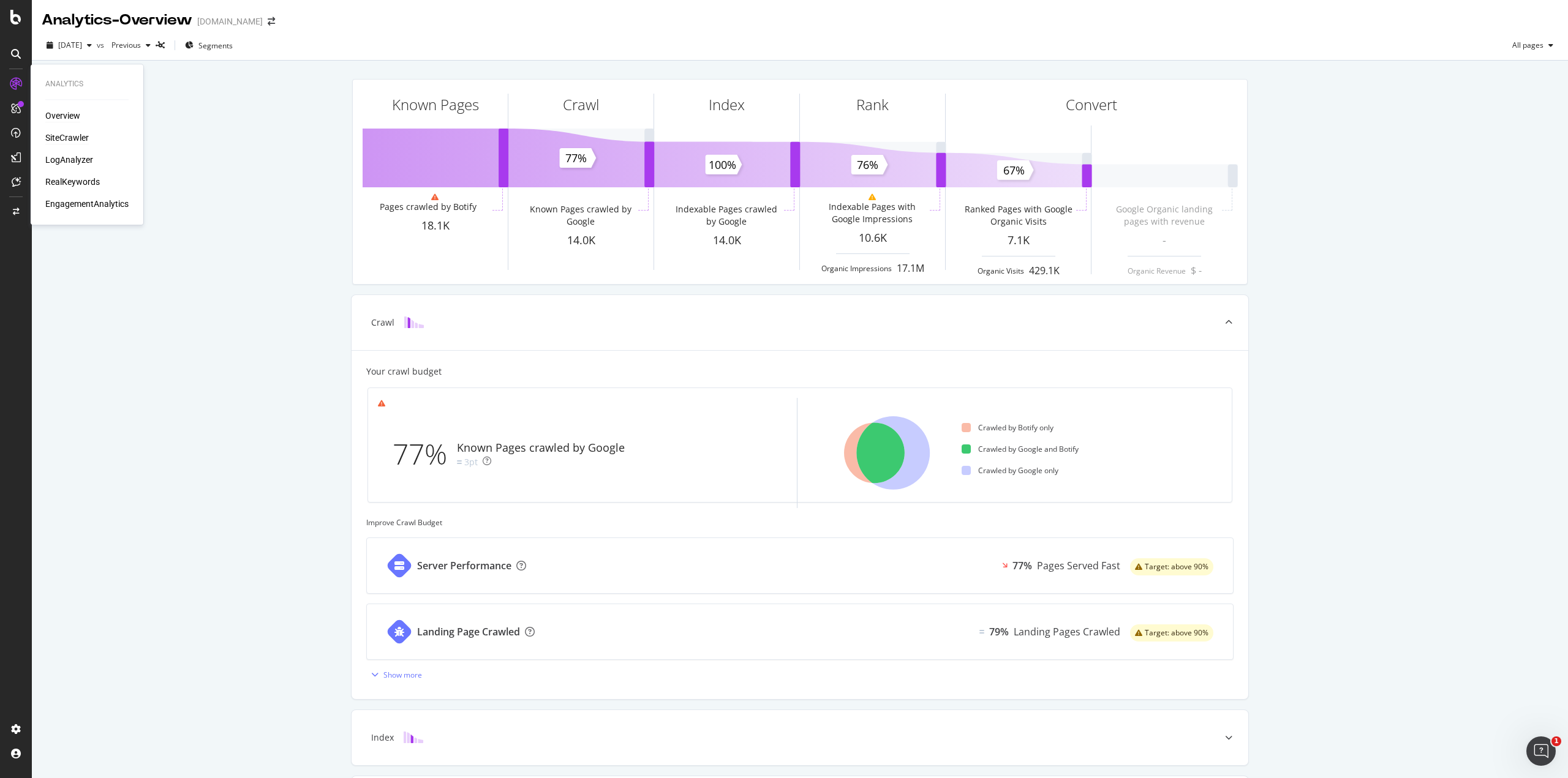
click at [65, 142] on div "SiteCrawler" at bounding box center [67, 137] width 43 height 12
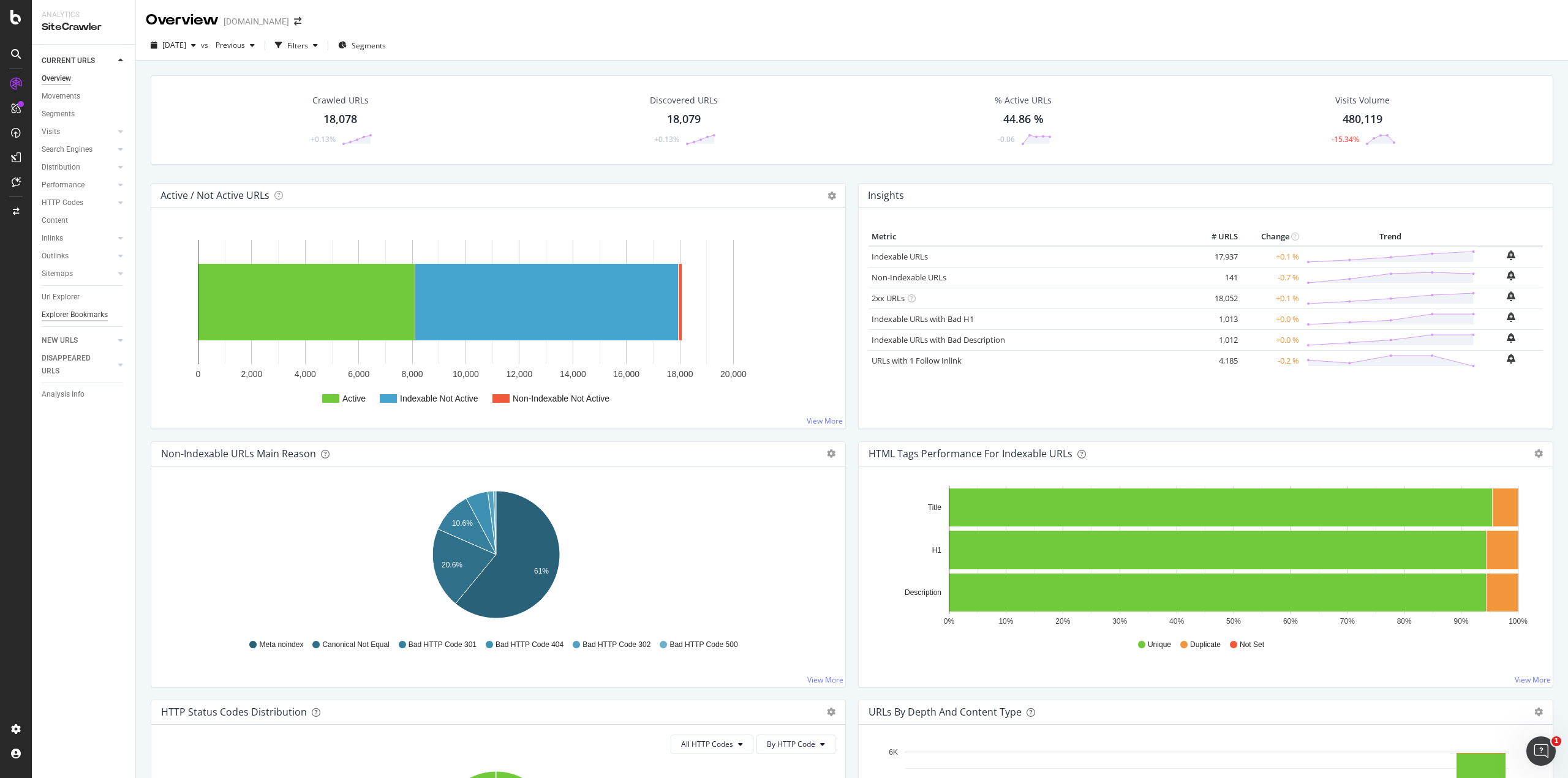
click at [72, 309] on div "Explorer Bookmarks" at bounding box center [74, 315] width 66 height 13
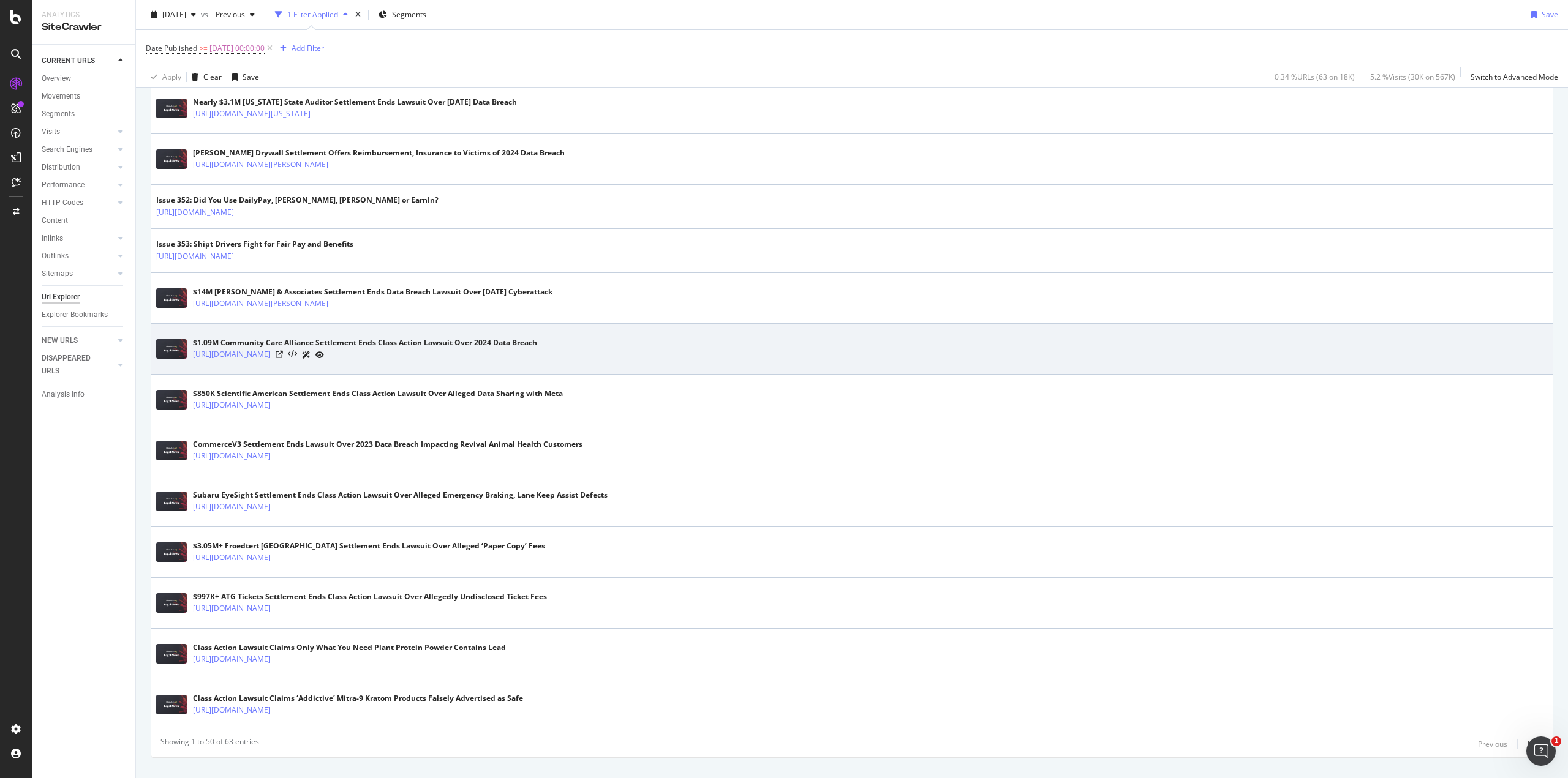
scroll to position [2209, 0]
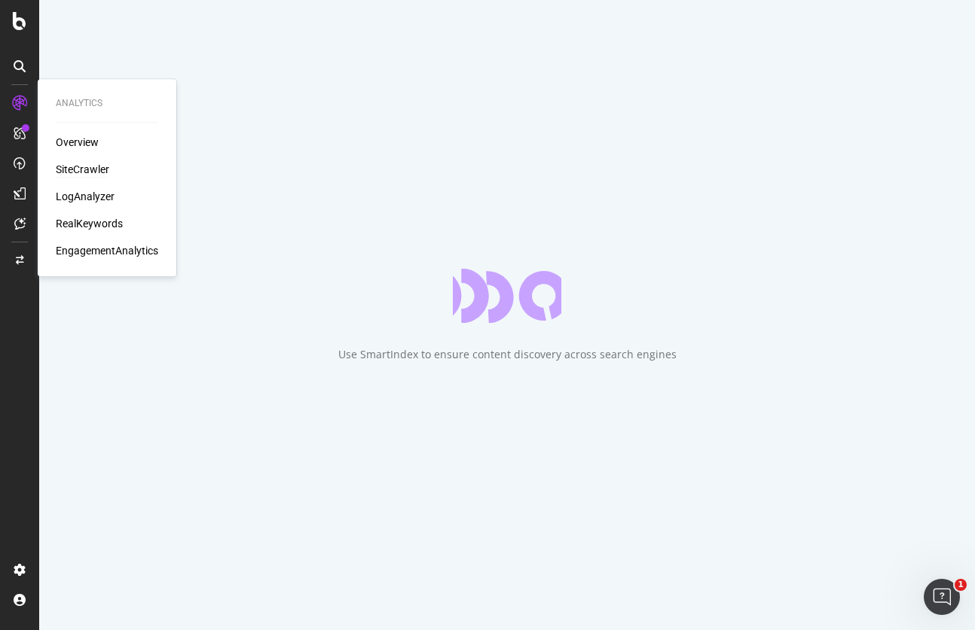
click at [72, 168] on div "SiteCrawler" at bounding box center [82, 169] width 53 height 15
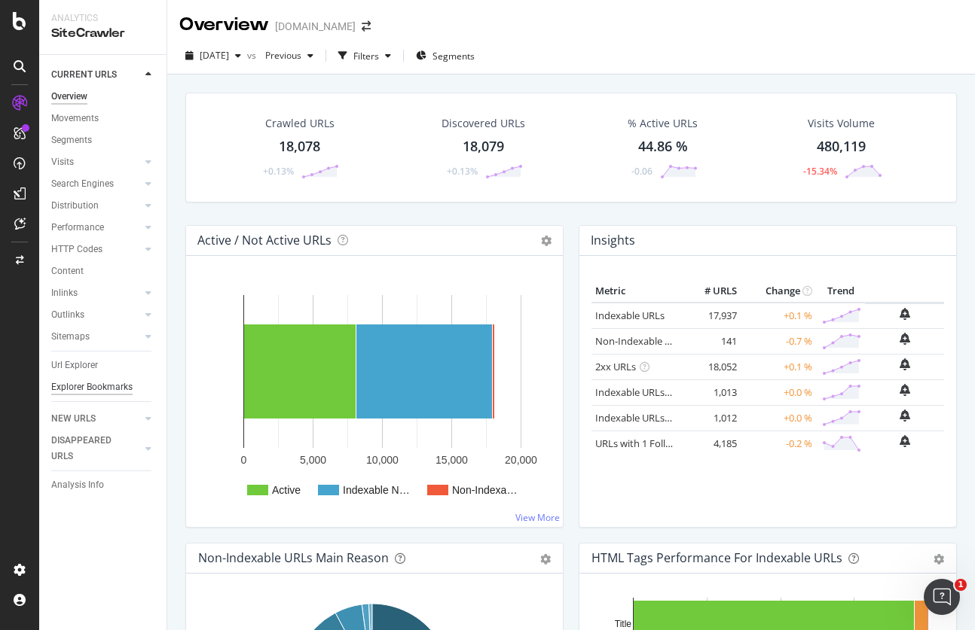
click at [121, 385] on div "Explorer Bookmarks" at bounding box center [91, 388] width 81 height 16
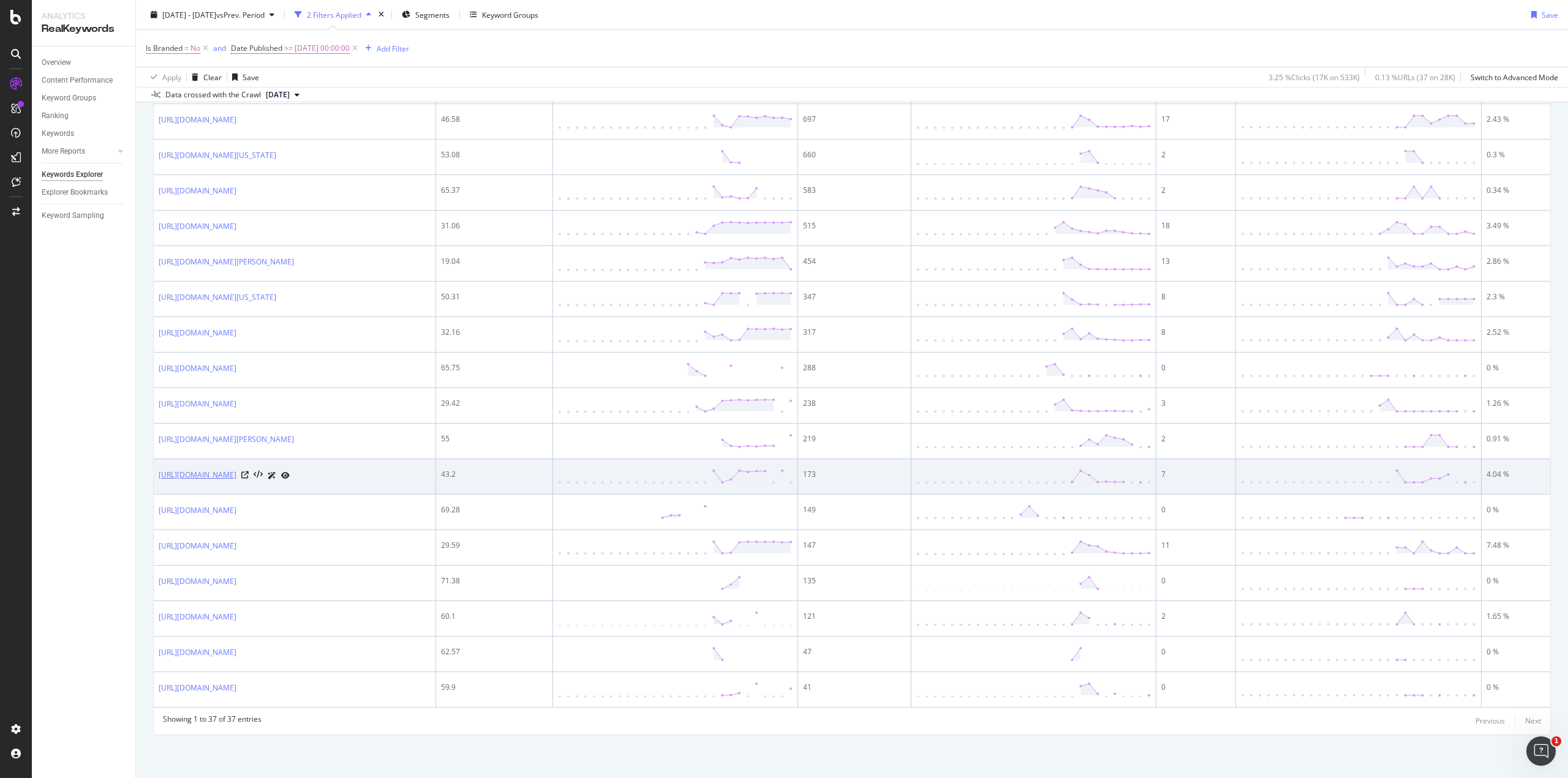
scroll to position [1209, 0]
